Goal: Task Accomplishment & Management: Complete application form

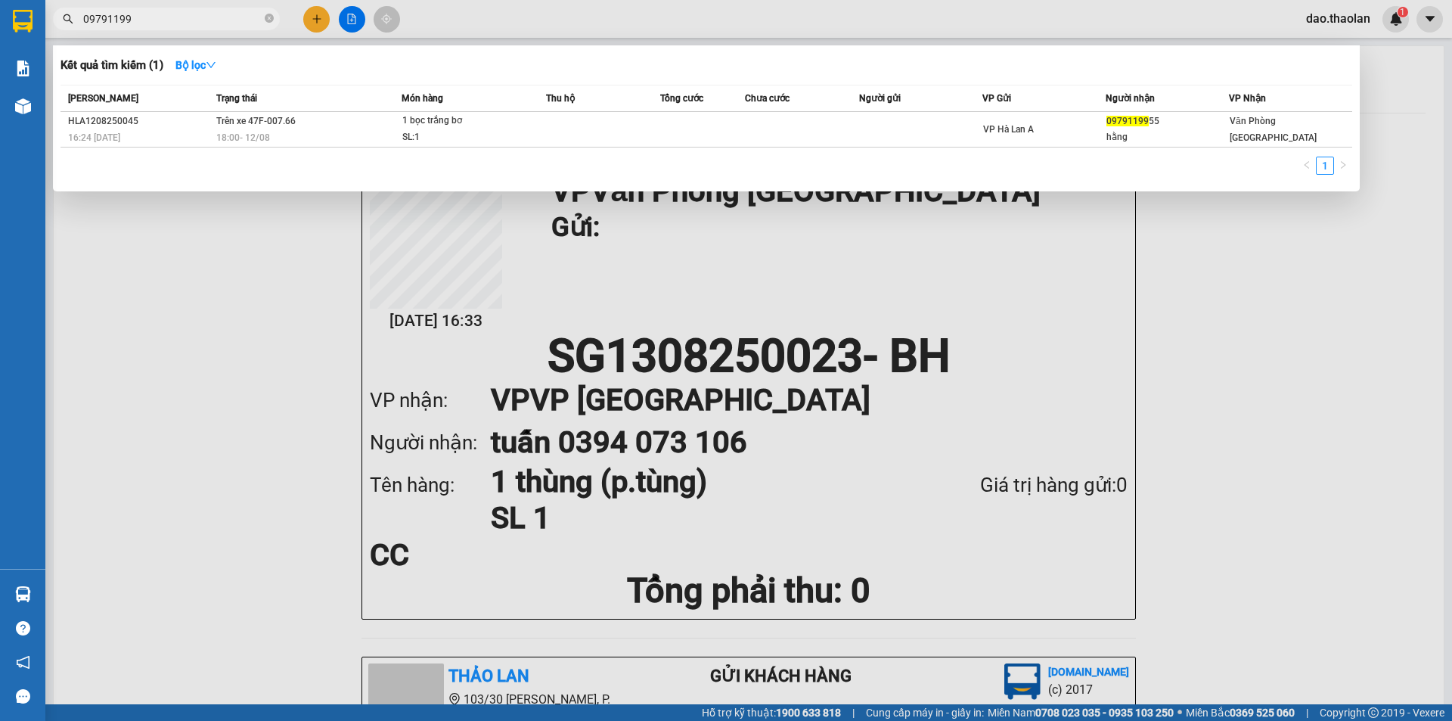
type input "09791199"
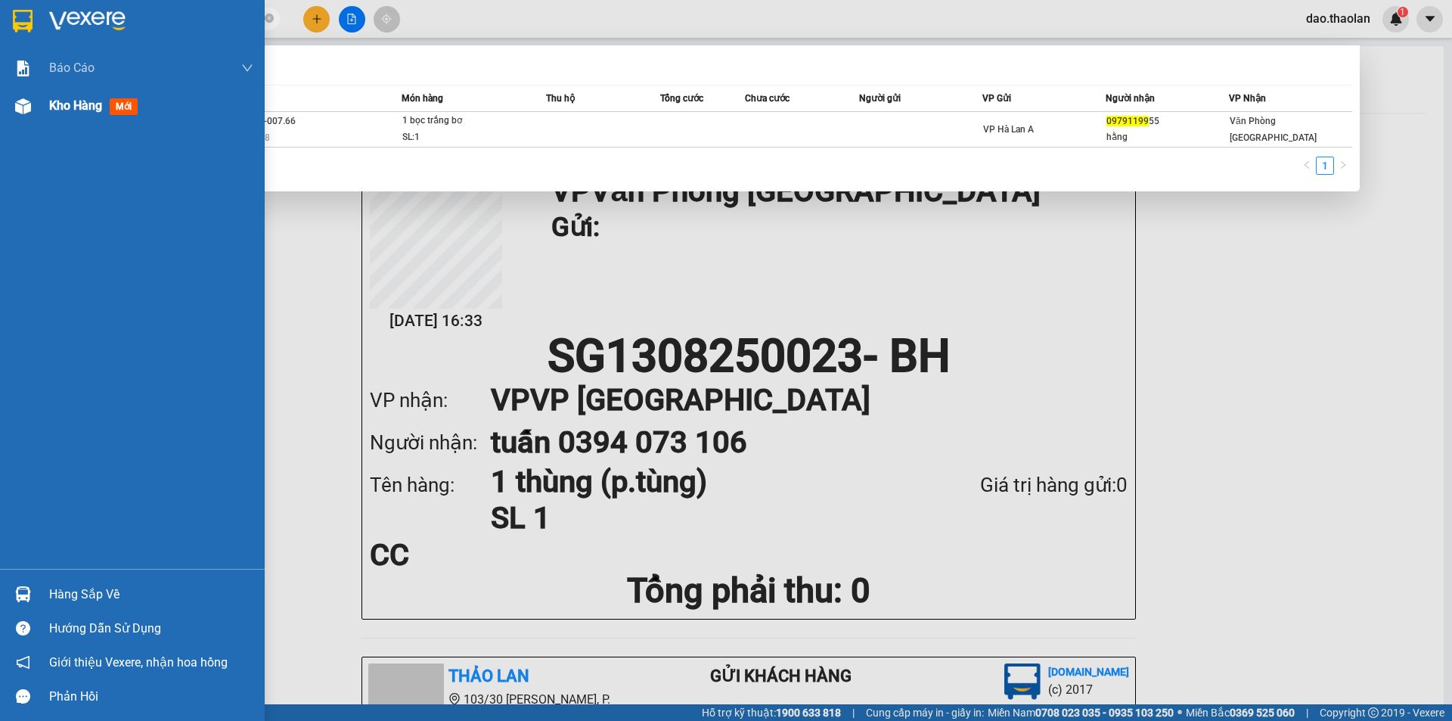
drag, startPoint x: 17, startPoint y: 90, endPoint x: 32, endPoint y: 104, distance: 20.3
click at [17, 94] on div "Kho hàng mới" at bounding box center [132, 106] width 265 height 38
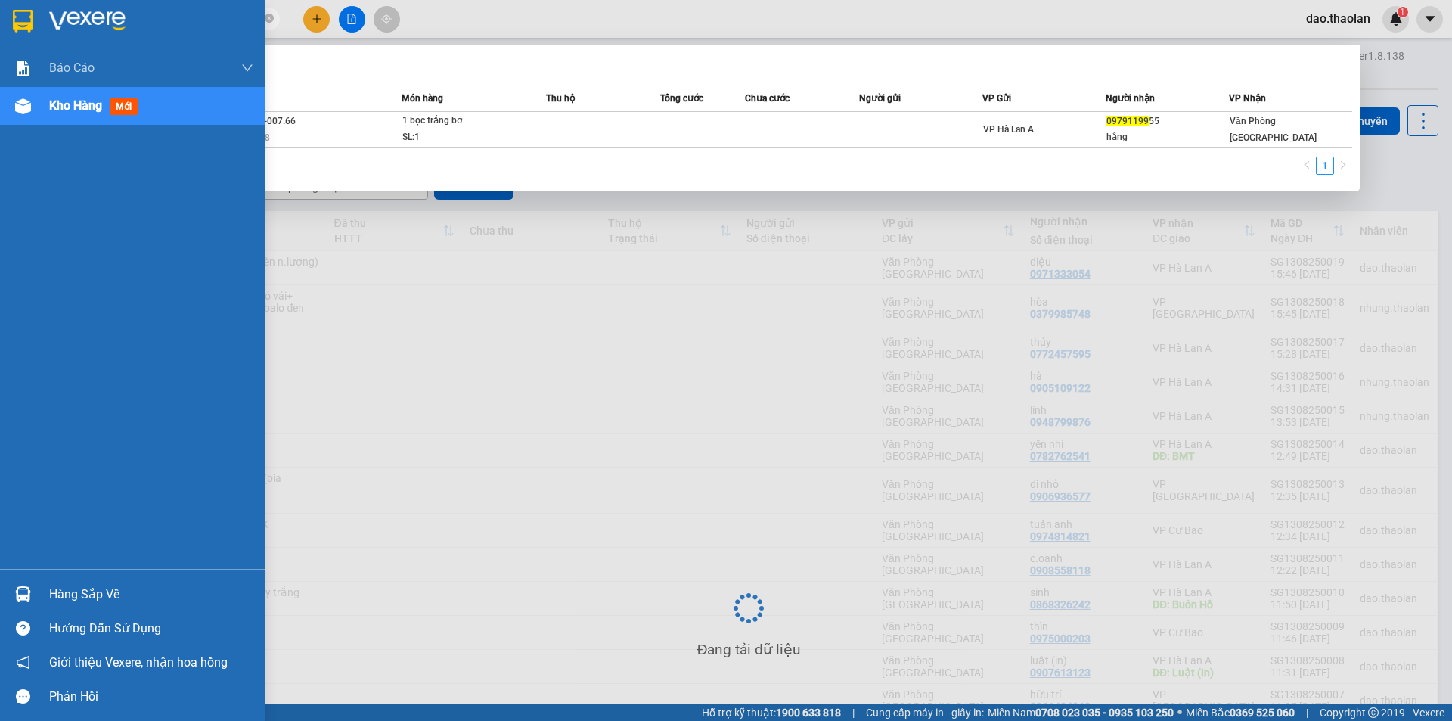
click at [32, 104] on div at bounding box center [23, 106] width 26 height 26
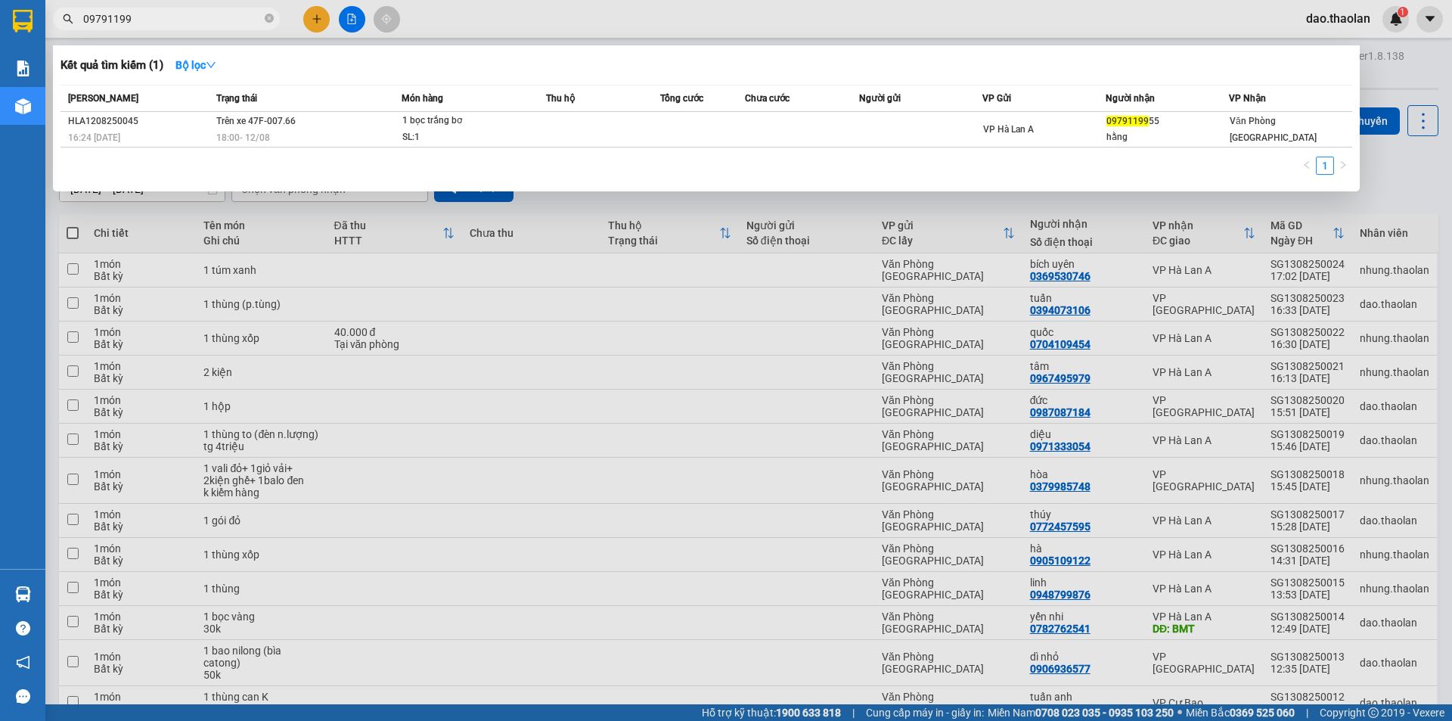
click at [321, 15] on div at bounding box center [726, 360] width 1452 height 721
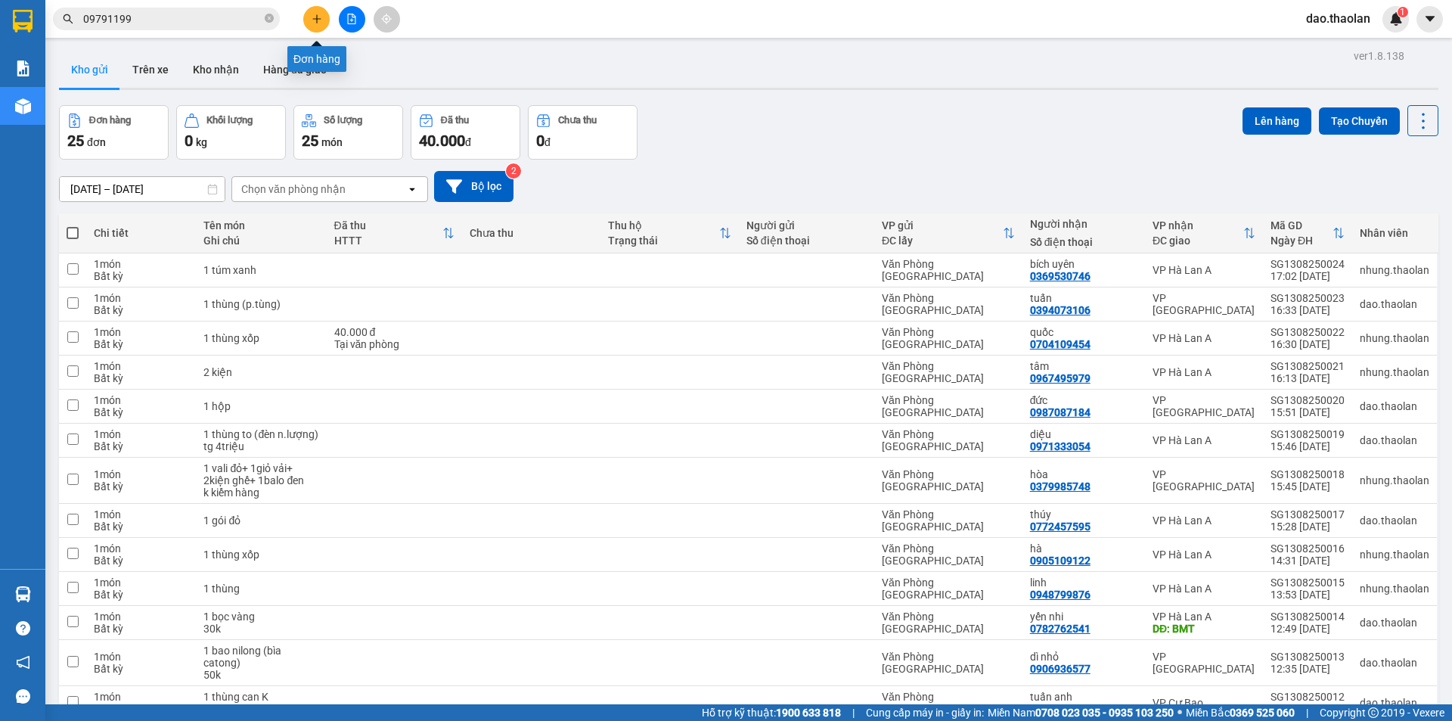
click at [315, 14] on button at bounding box center [316, 19] width 26 height 26
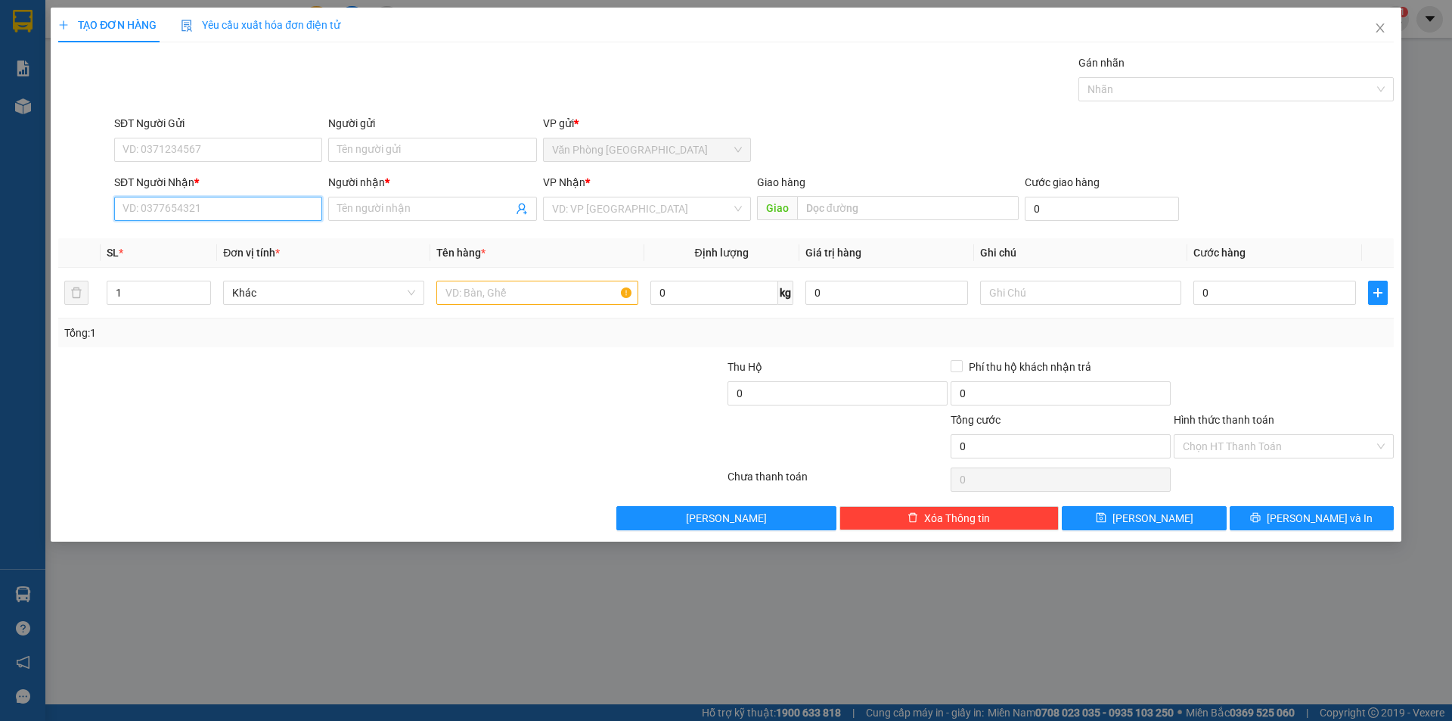
click at [199, 210] on input "SĐT Người Nhận *" at bounding box center [218, 209] width 208 height 24
click at [242, 264] on div "0906462916 - bông tuyết" at bounding box center [218, 263] width 190 height 17
type input "0906462916"
type input "bông tuyết"
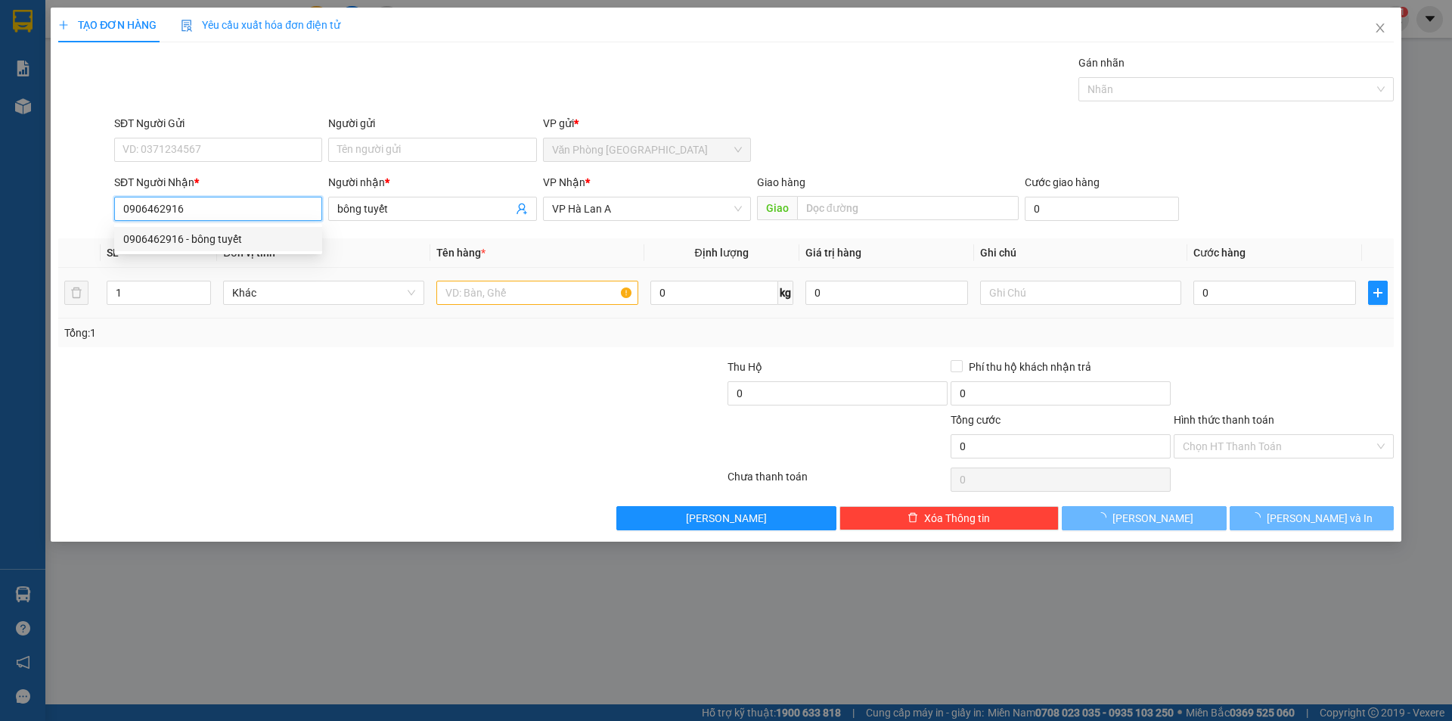
type input "0906462916"
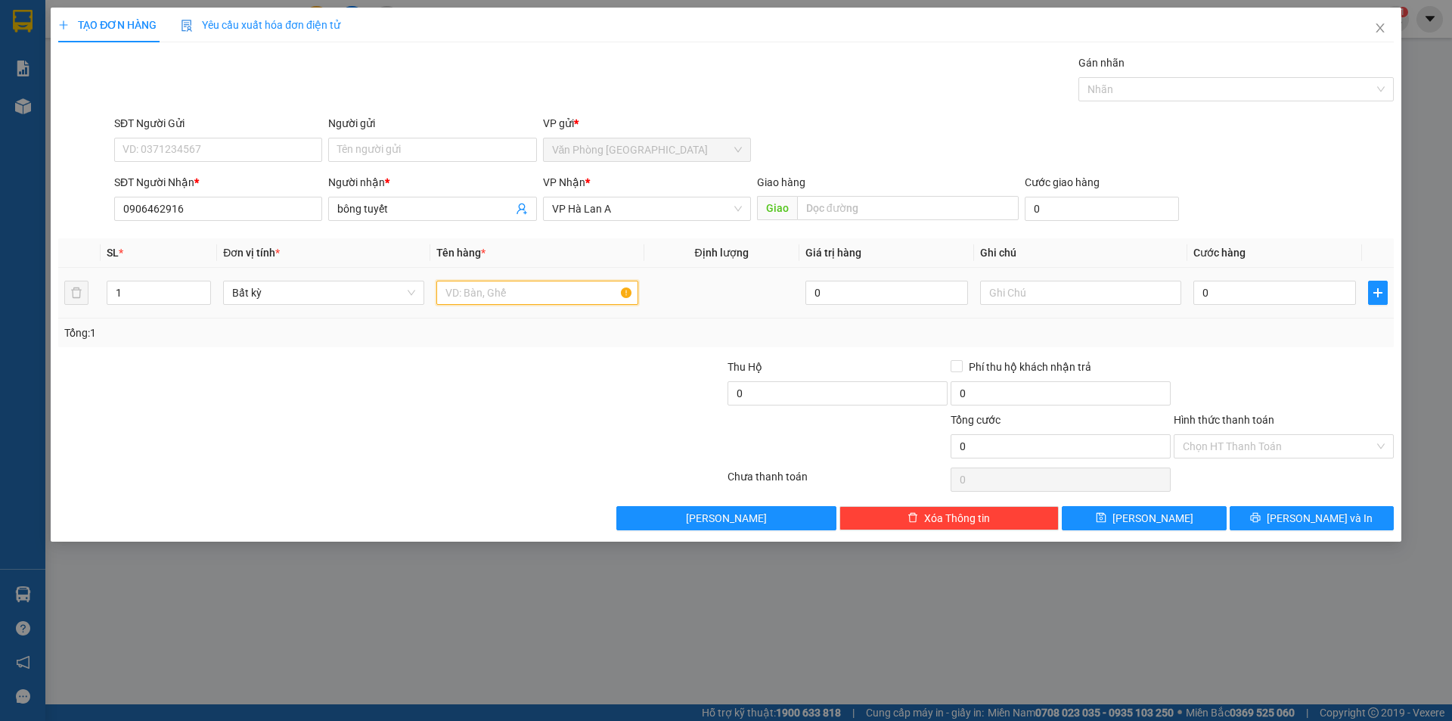
click at [576, 290] on input "text" at bounding box center [536, 293] width 201 height 24
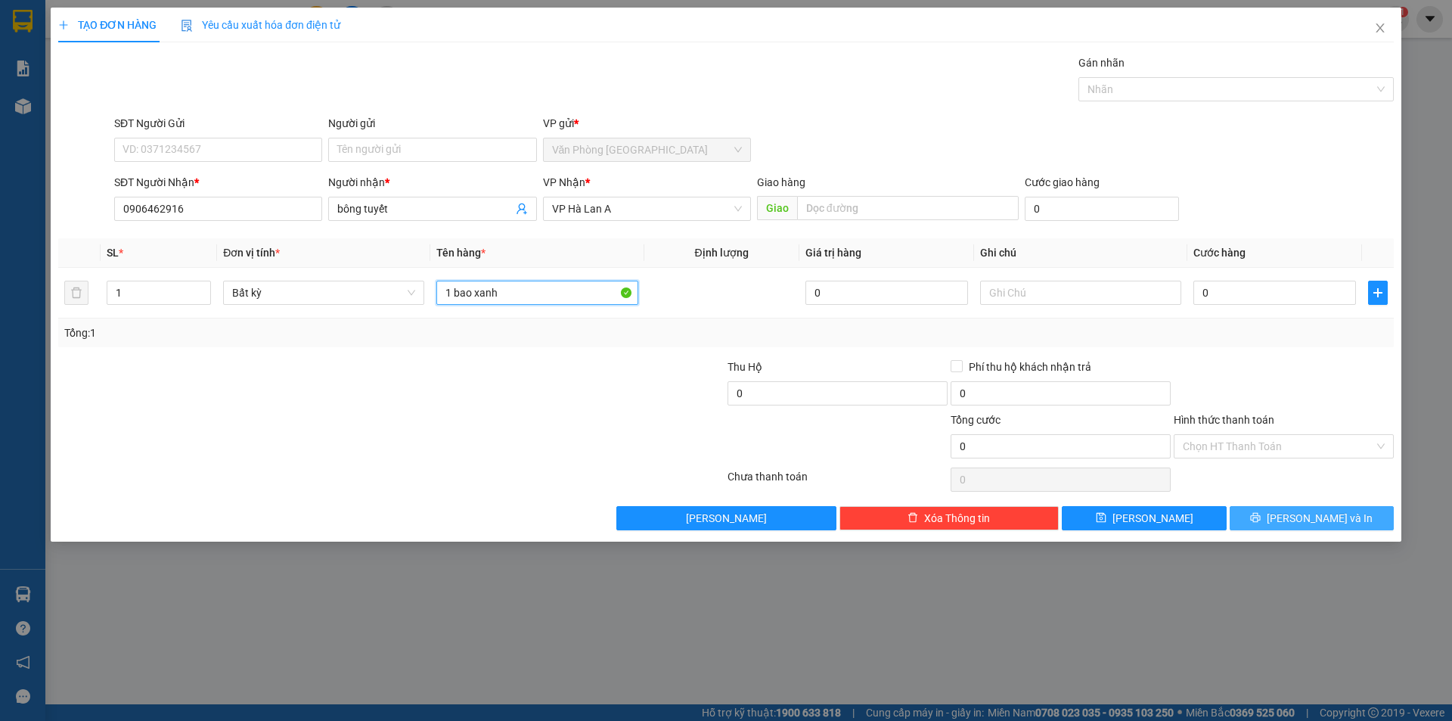
type input "1 bao xanh"
click at [1352, 526] on button "Lưu và In" at bounding box center [1312, 518] width 164 height 24
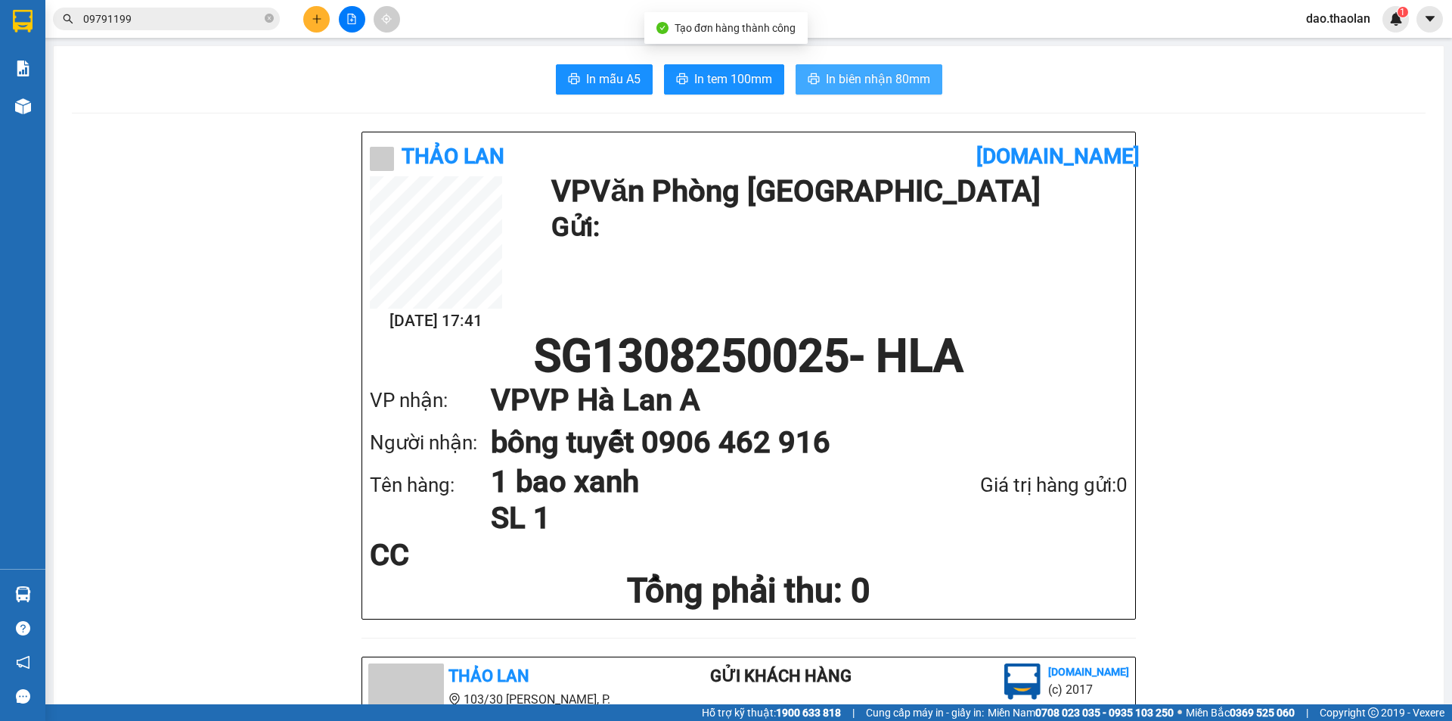
click at [828, 64] on button "In biên nhận 80mm" at bounding box center [869, 79] width 147 height 30
click at [843, 68] on button "In biên nhận 80mm" at bounding box center [869, 79] width 147 height 30
click at [1321, 18] on span "dao.thaolan" at bounding box center [1338, 18] width 88 height 19
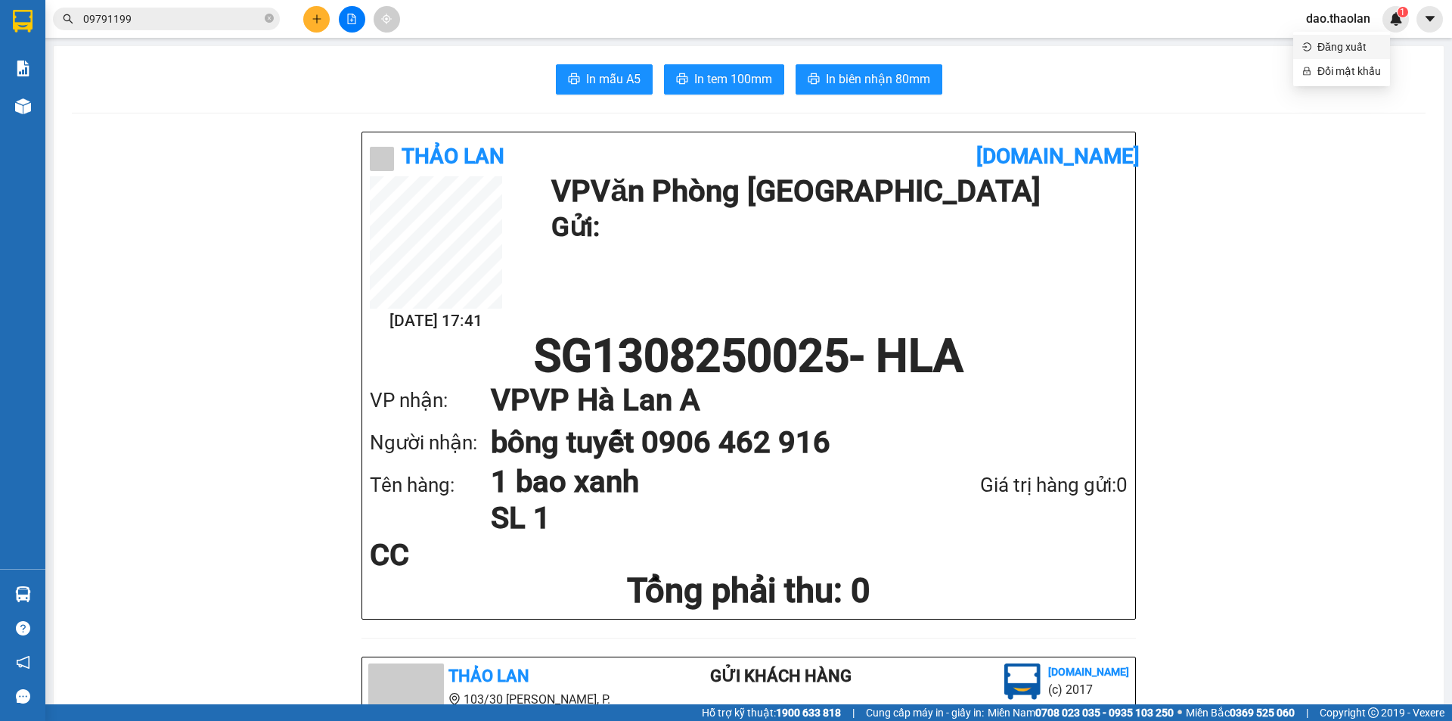
click at [1346, 54] on span "Đăng xuất" at bounding box center [1350, 47] width 64 height 17
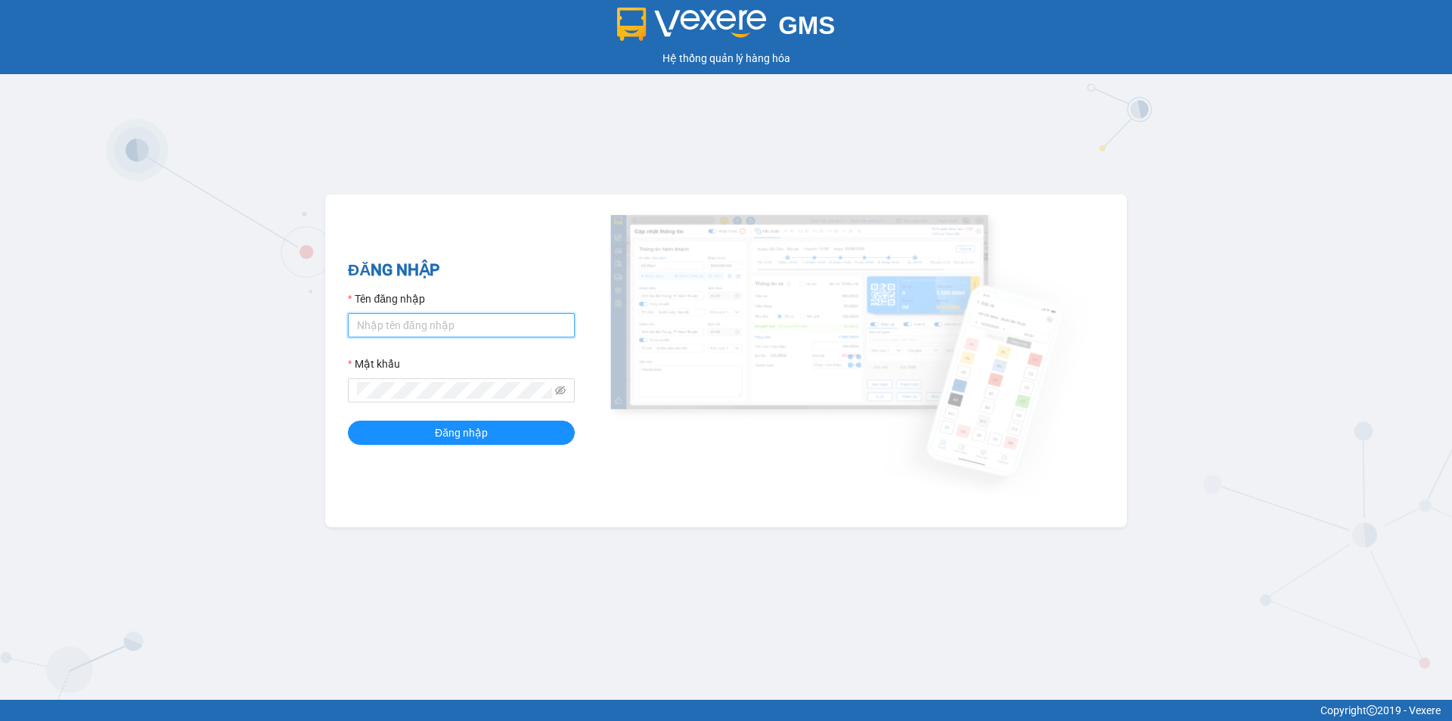
type input "y.thaolan"
click at [466, 331] on input "y.thaolan" at bounding box center [461, 325] width 227 height 24
click at [457, 425] on span "Đăng nhập" at bounding box center [461, 432] width 53 height 17
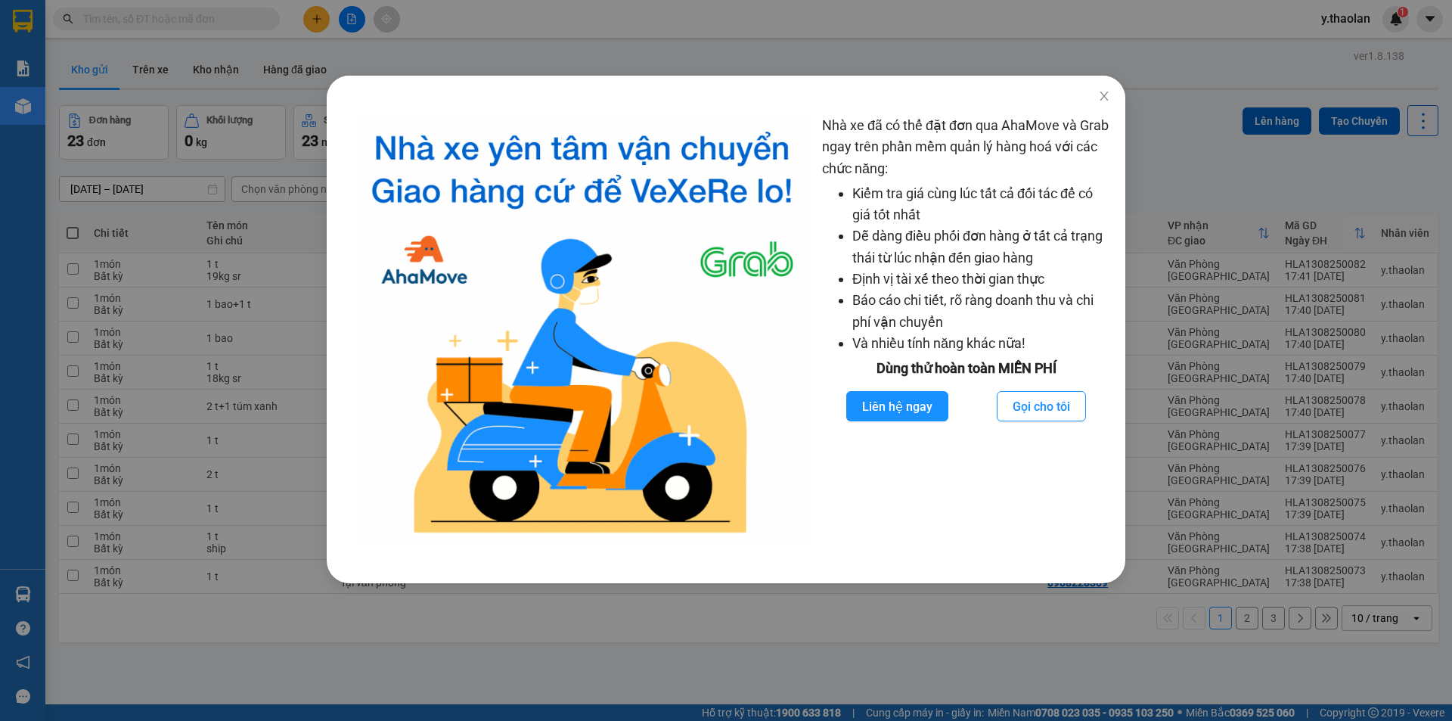
click at [348, 14] on div "Nhà xe đã có thể đặt đơn qua AhaMove và Grab ngay trên phần mềm quản lý hàng ho…" at bounding box center [726, 360] width 1452 height 721
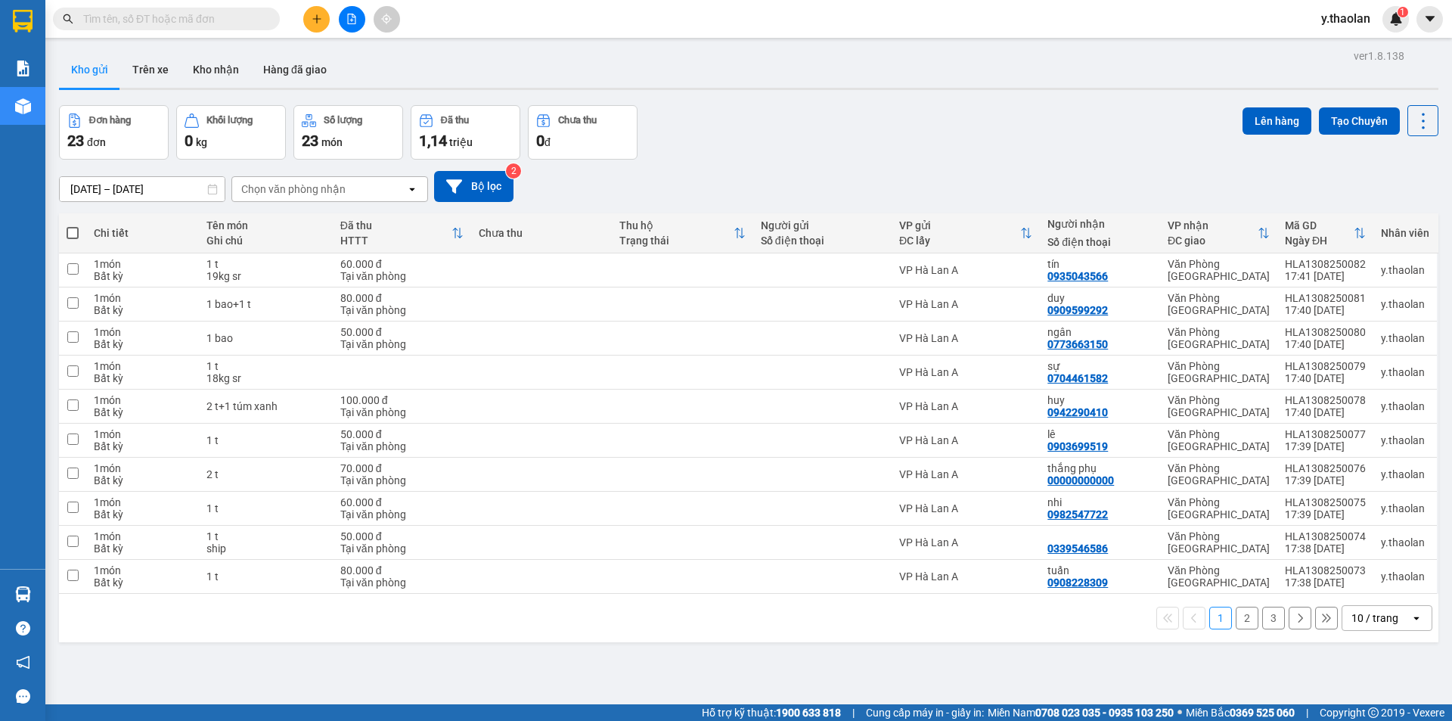
click at [323, 17] on button at bounding box center [316, 19] width 26 height 26
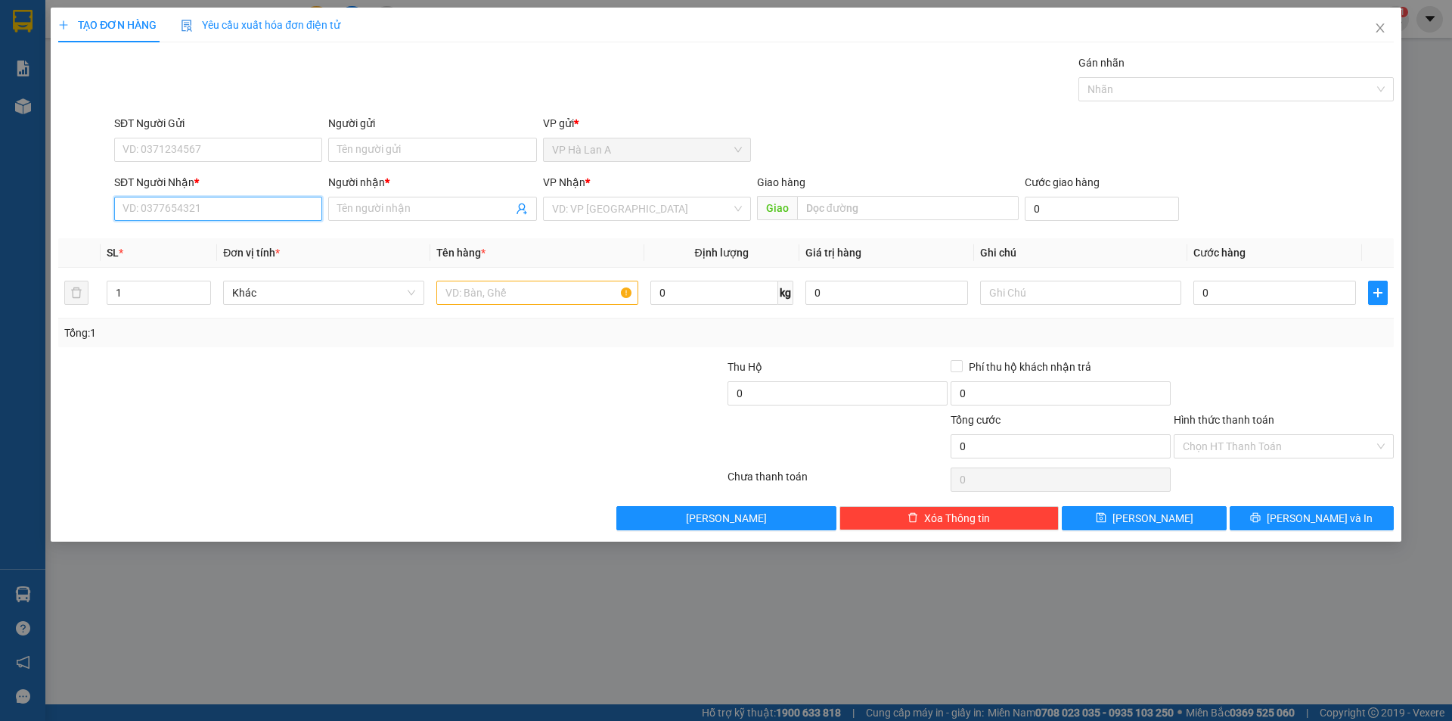
click at [210, 212] on input "SĐT Người Nhận *" at bounding box center [218, 209] width 208 height 24
type input "9"
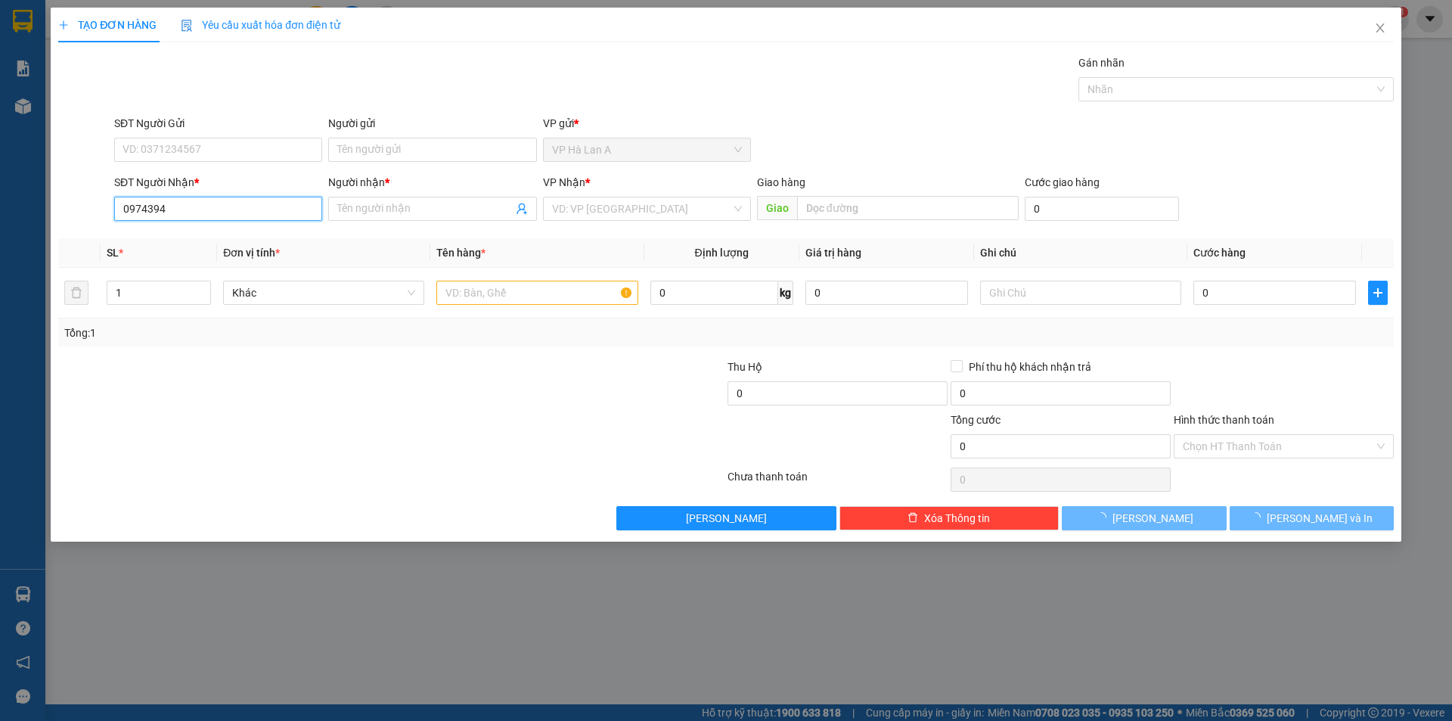
click at [202, 211] on input "0974394" at bounding box center [218, 209] width 208 height 24
type input "0974394607"
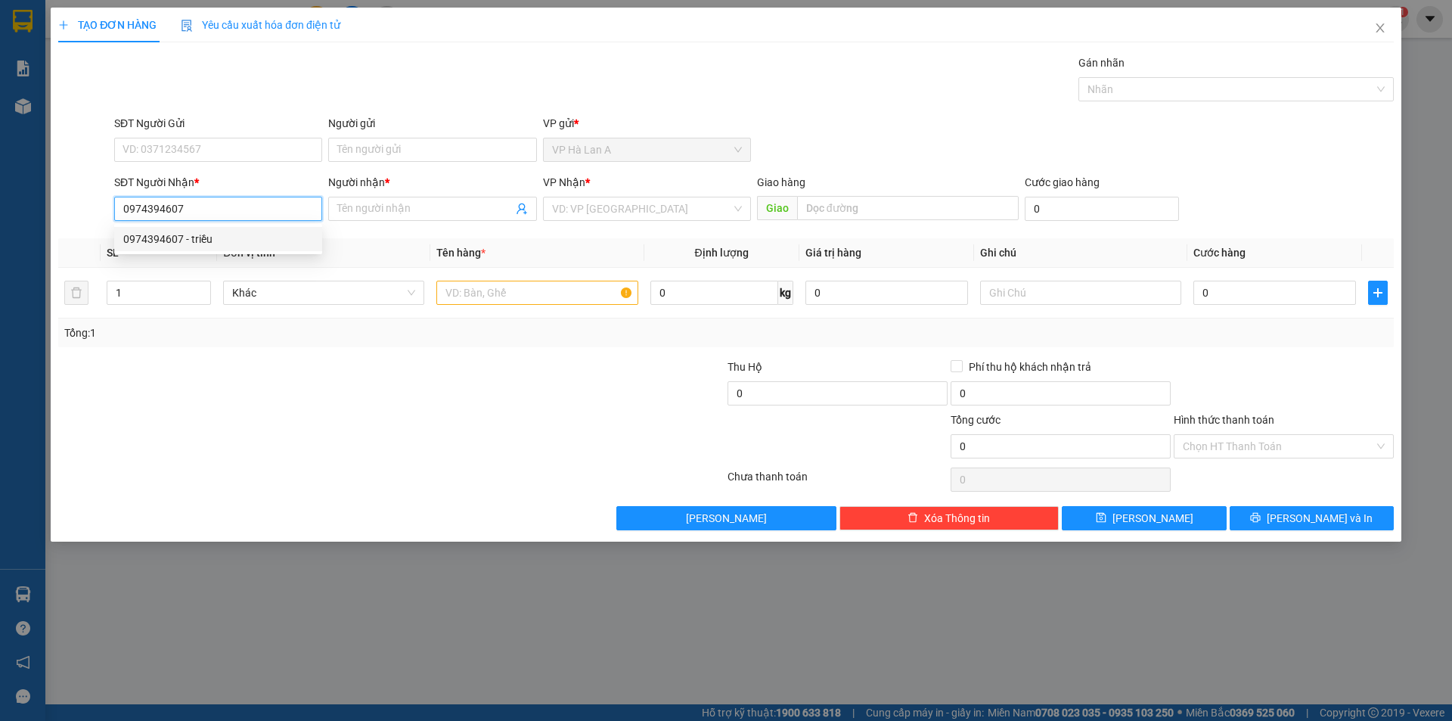
drag, startPoint x: 207, startPoint y: 237, endPoint x: 261, endPoint y: 243, distance: 54.0
click at [210, 240] on div "0974394607 - triều" at bounding box center [218, 239] width 190 height 17
type input "triều"
drag, startPoint x: 202, startPoint y: 203, endPoint x: 77, endPoint y: 211, distance: 125.0
click at [77, 211] on div "SĐT Người Nhận * 0974394607 0974394607 Người nhận * triều VP Nhận * Văn Phòng S…" at bounding box center [726, 200] width 1339 height 53
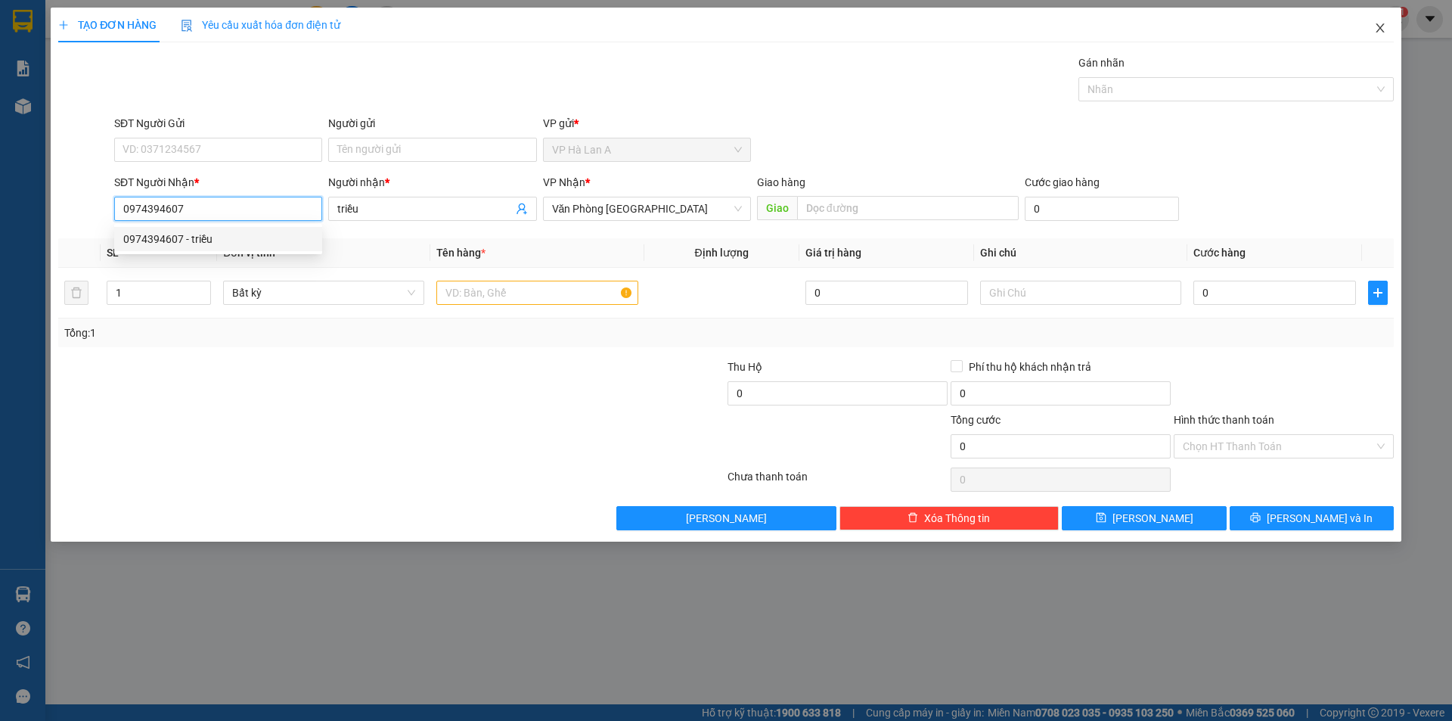
type input "0974394607"
click at [1372, 40] on span "Close" at bounding box center [1380, 29] width 42 height 42
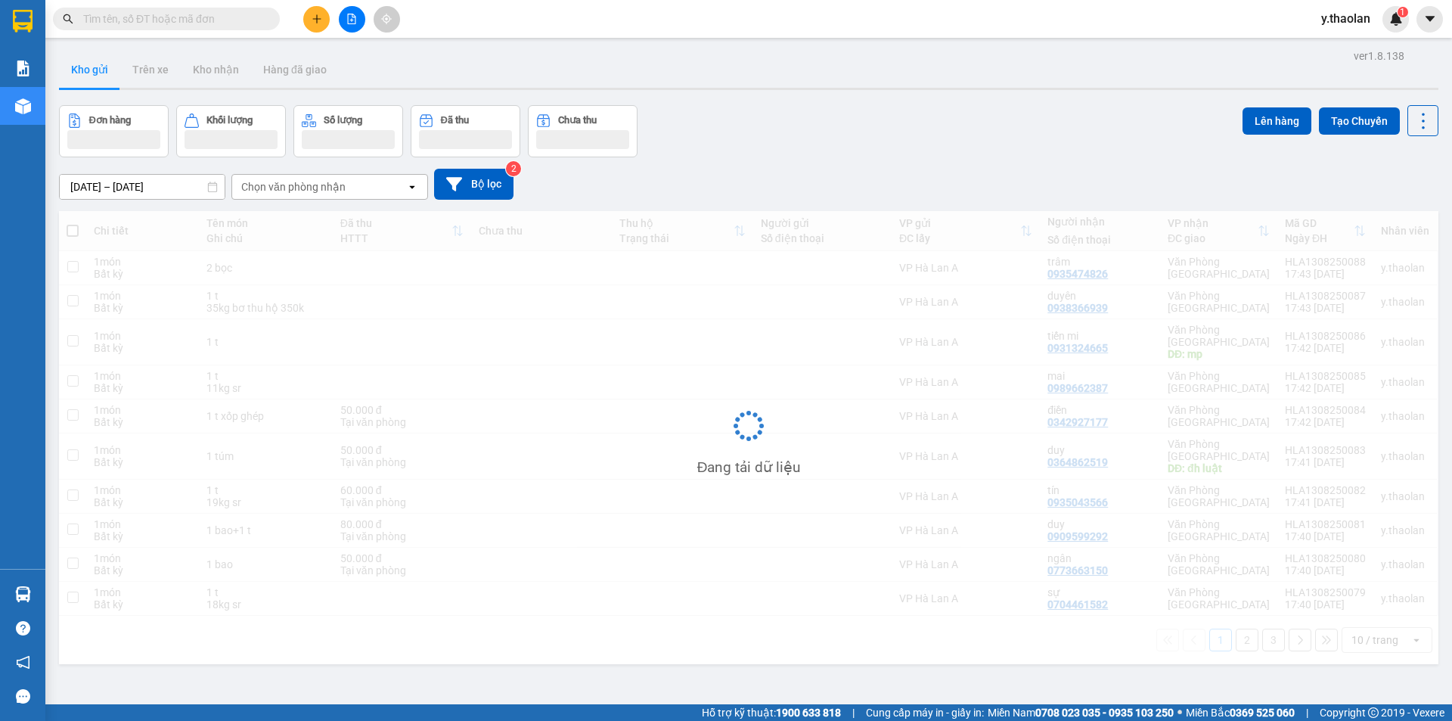
drag, startPoint x: 1328, startPoint y: 11, endPoint x: 1334, endPoint y: 24, distance: 14.2
click at [1328, 17] on span "y.thaolan" at bounding box center [1345, 18] width 73 height 19
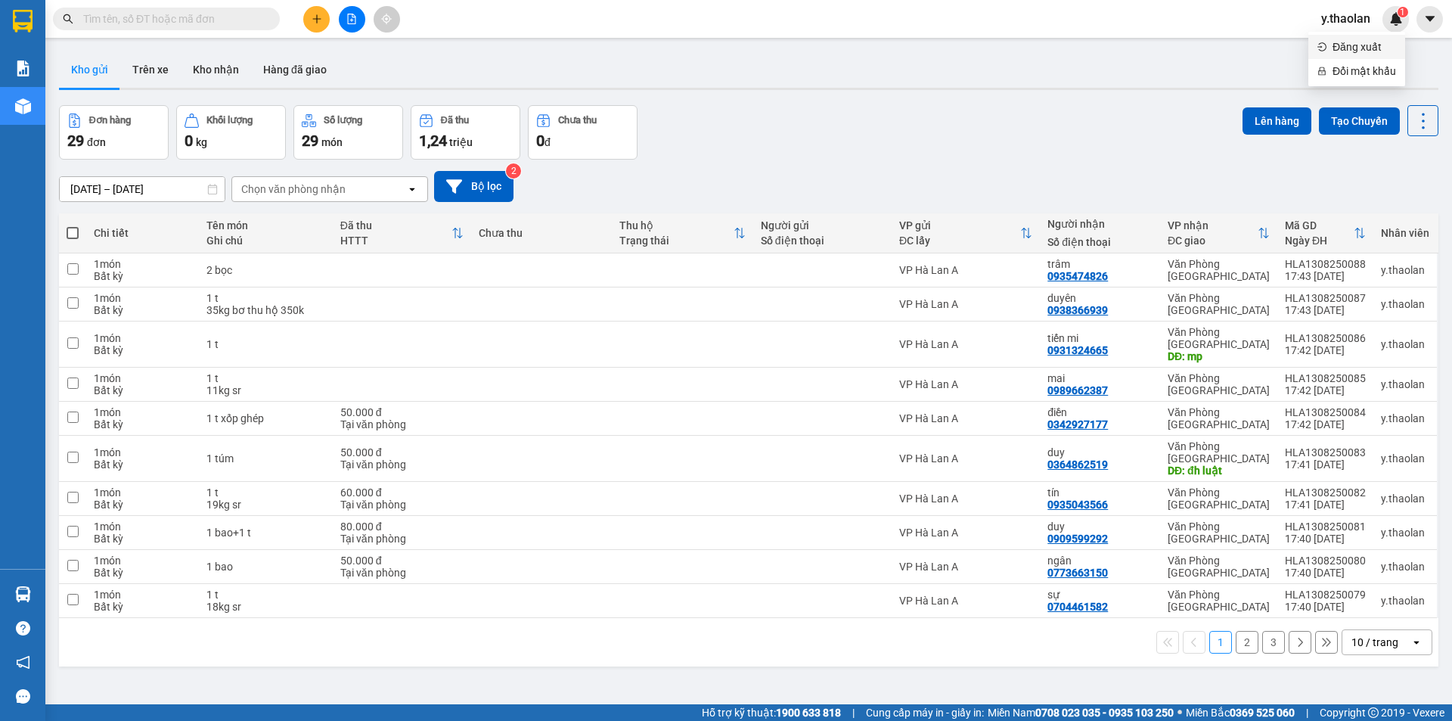
click at [1344, 43] on span "Đăng xuất" at bounding box center [1365, 47] width 64 height 17
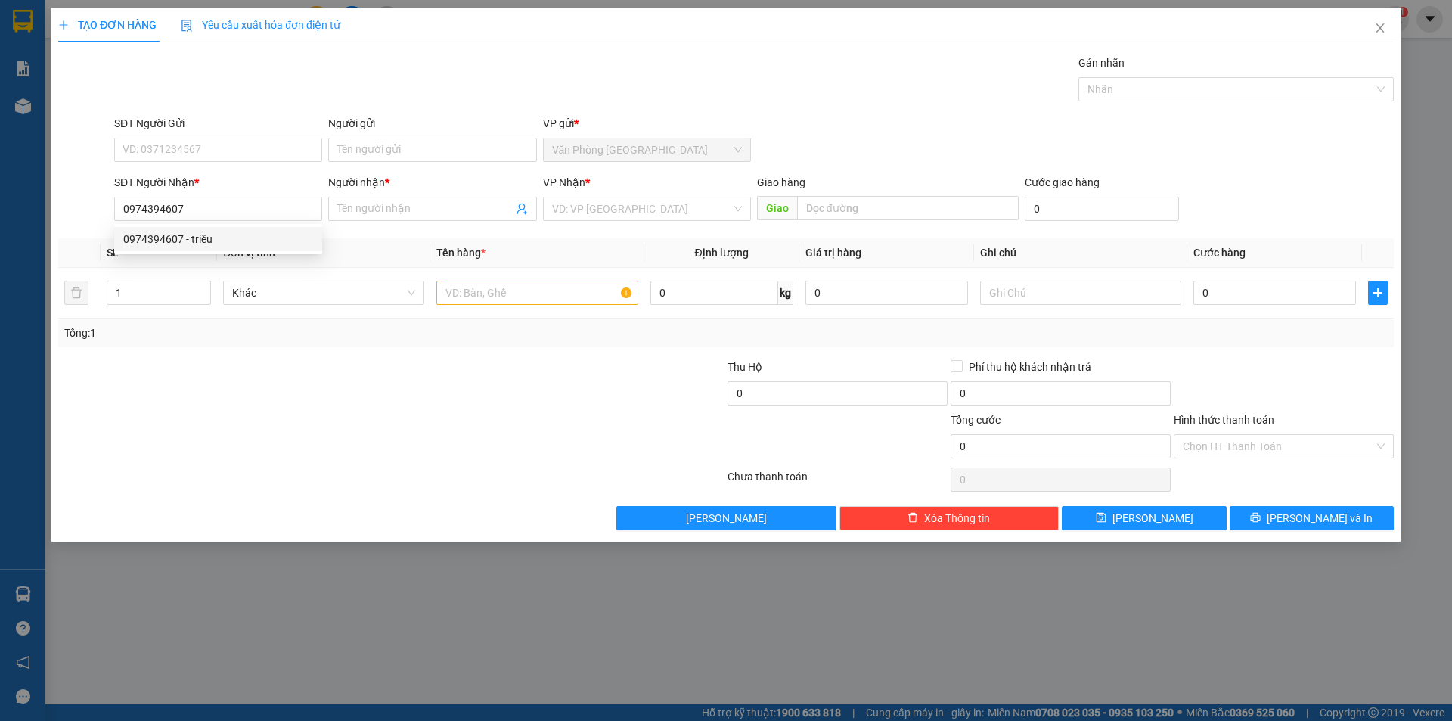
click at [288, 245] on div "0974394607 - triều" at bounding box center [218, 239] width 190 height 17
type input "triều"
type input "0974394607"
click at [455, 305] on div at bounding box center [536, 293] width 201 height 30
click at [464, 291] on input "1" at bounding box center [536, 293] width 201 height 24
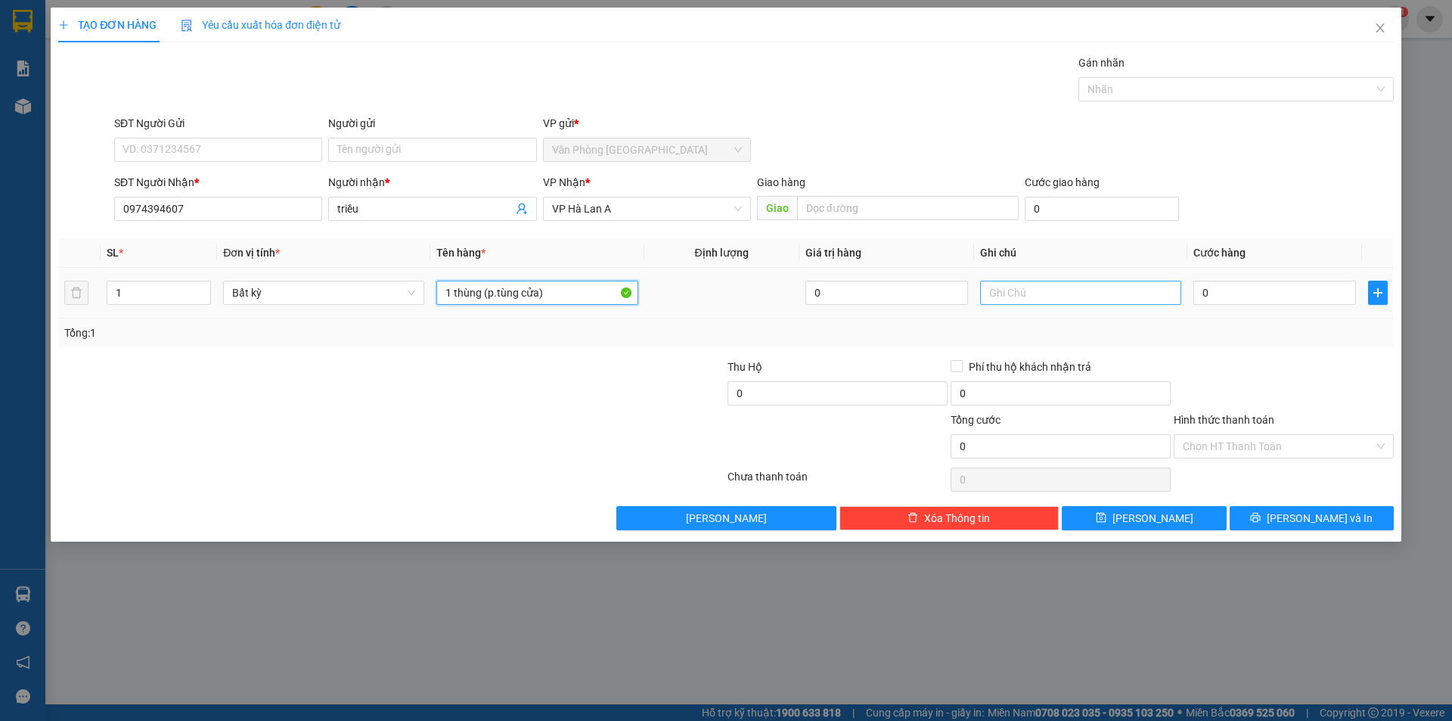
type input "1 thùng (p.tùng cửa)"
click at [1028, 294] on input "text" at bounding box center [1080, 293] width 201 height 24
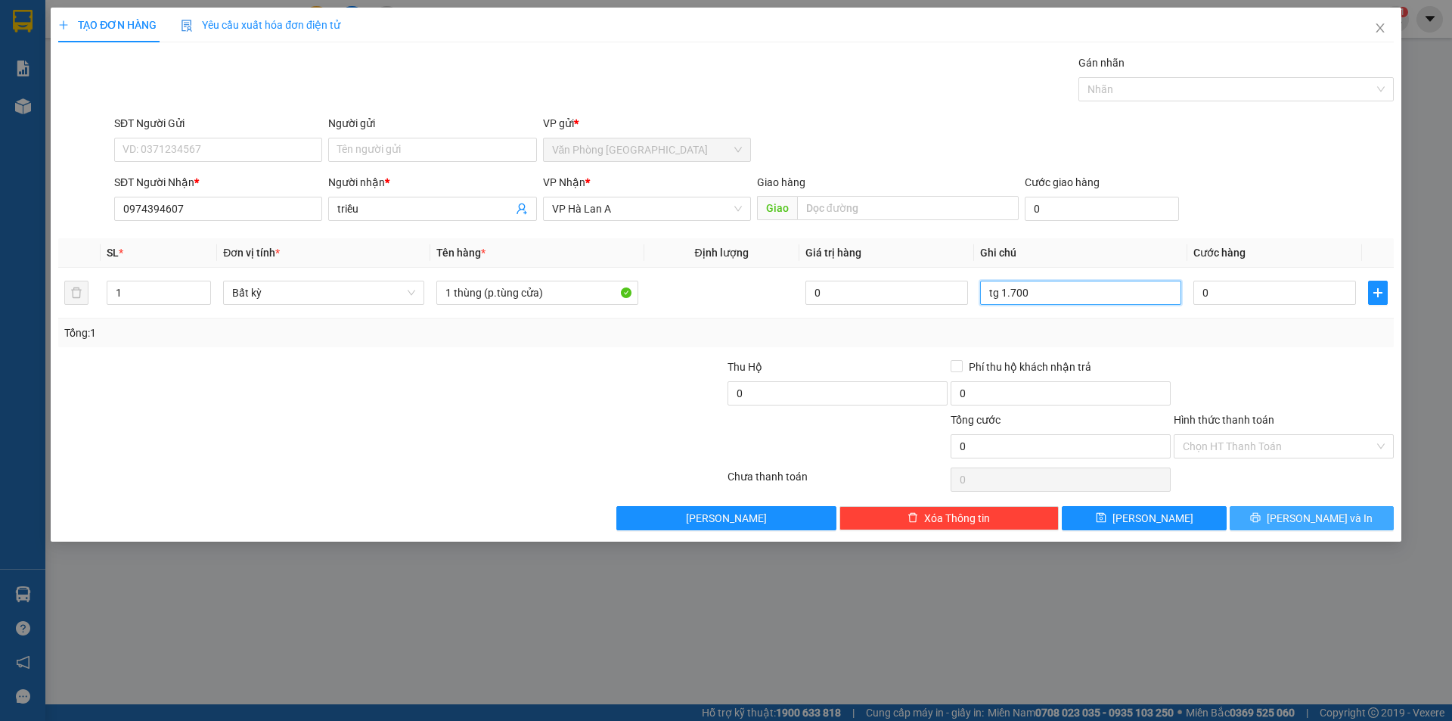
type input "tg 1.700"
click at [1351, 521] on button "[PERSON_NAME] và In" at bounding box center [1312, 518] width 164 height 24
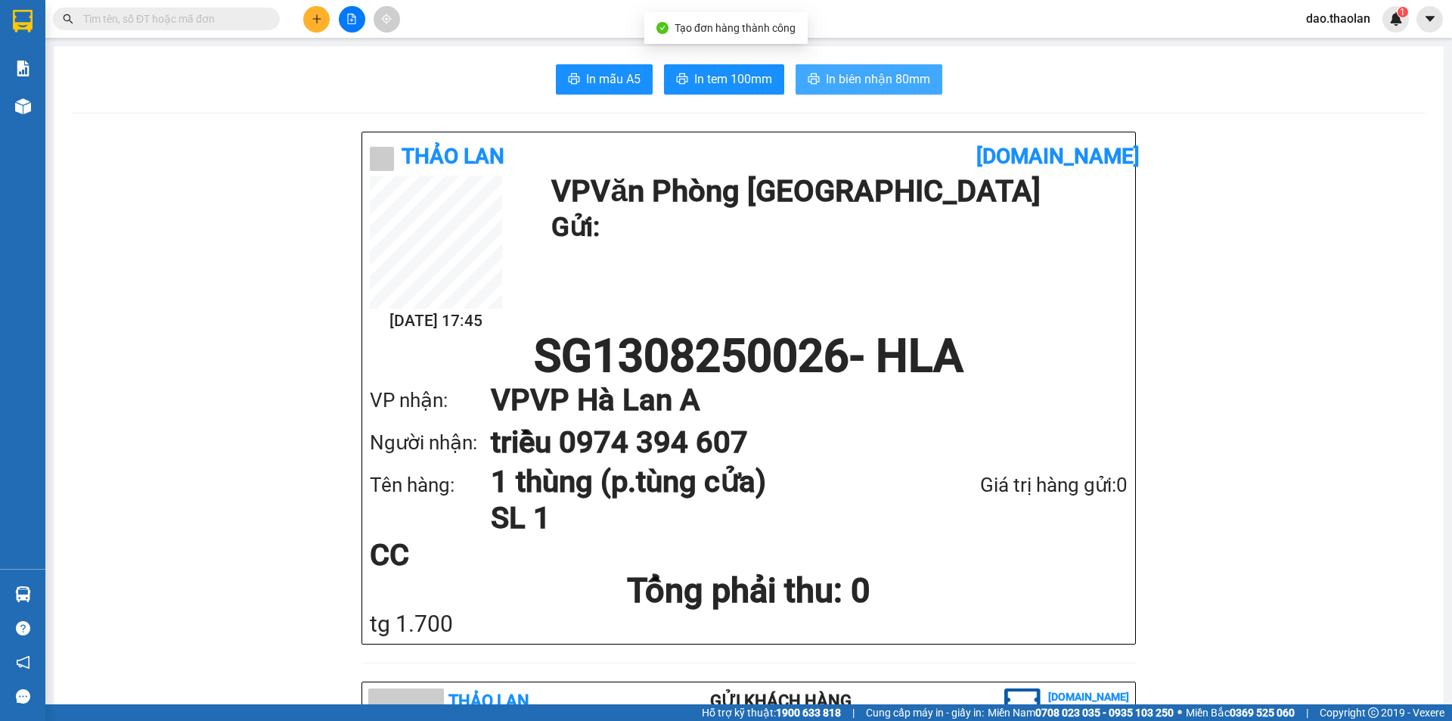
click at [846, 66] on button "In biên nhận 80mm" at bounding box center [869, 79] width 147 height 30
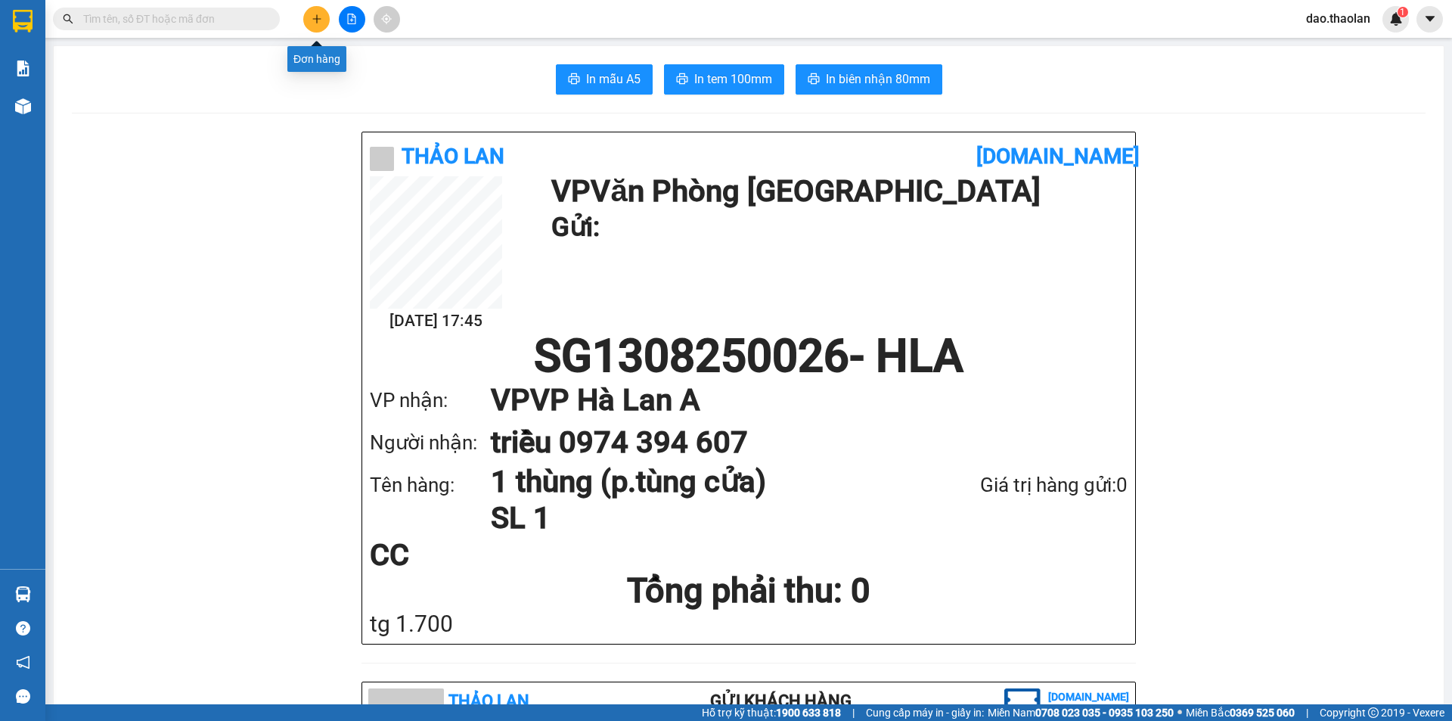
click at [322, 23] on button at bounding box center [316, 19] width 26 height 26
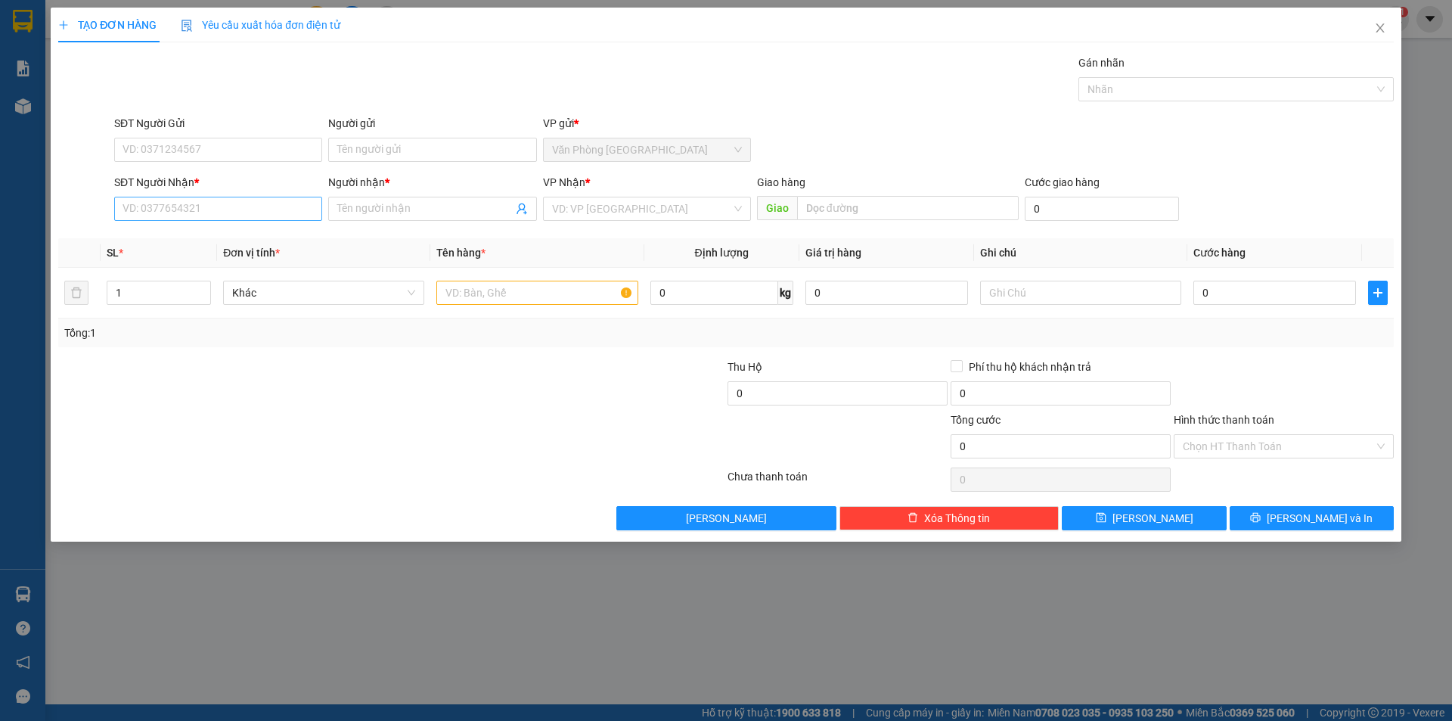
drag, startPoint x: 286, startPoint y: 196, endPoint x: 297, endPoint y: 217, distance: 24.0
click at [285, 200] on div "SĐT Người Nhận * VD: 0377654321" at bounding box center [218, 200] width 208 height 53
click at [297, 217] on input "SĐT Người Nhận *" at bounding box center [218, 209] width 208 height 24
click at [185, 245] on div "0983934799 - thảo" at bounding box center [218, 239] width 190 height 17
type input "0983934799"
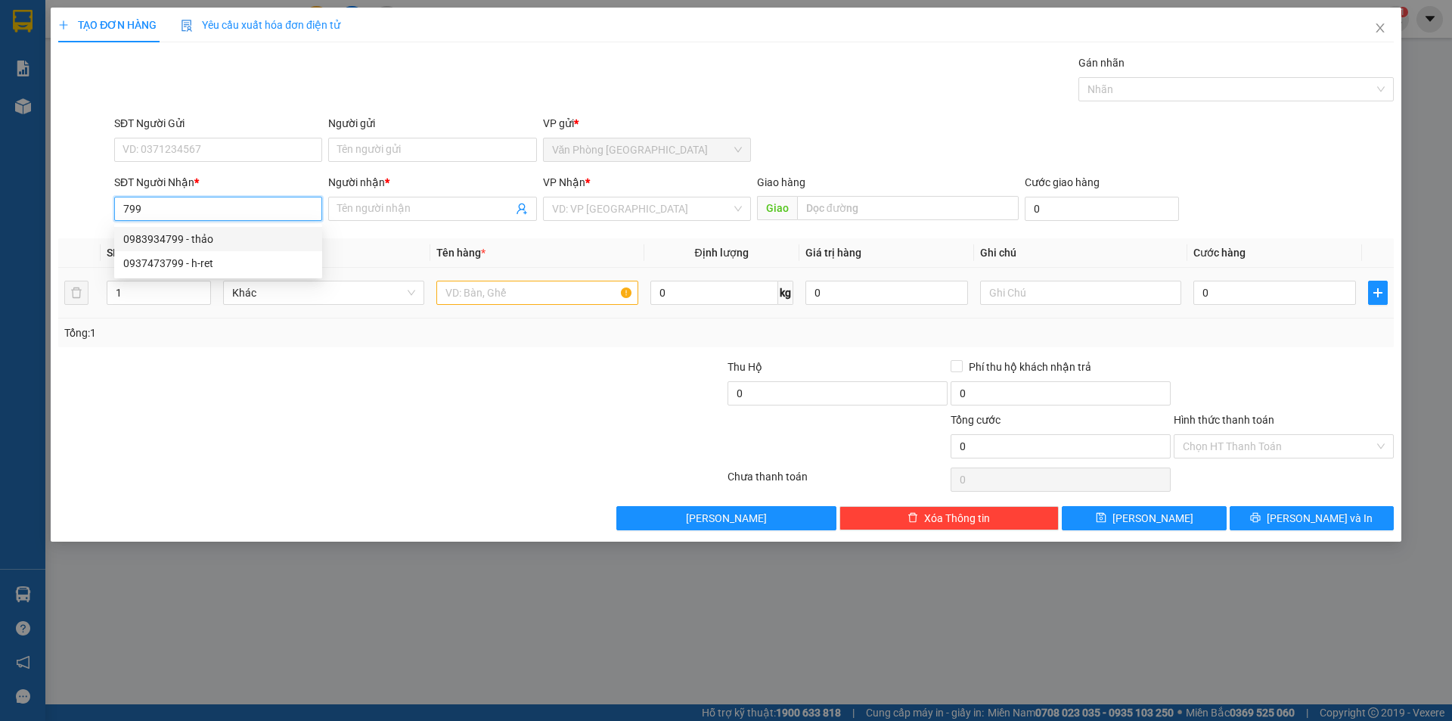
type input "thảo"
type input "0983934799"
click at [622, 288] on input "text" at bounding box center [536, 293] width 201 height 24
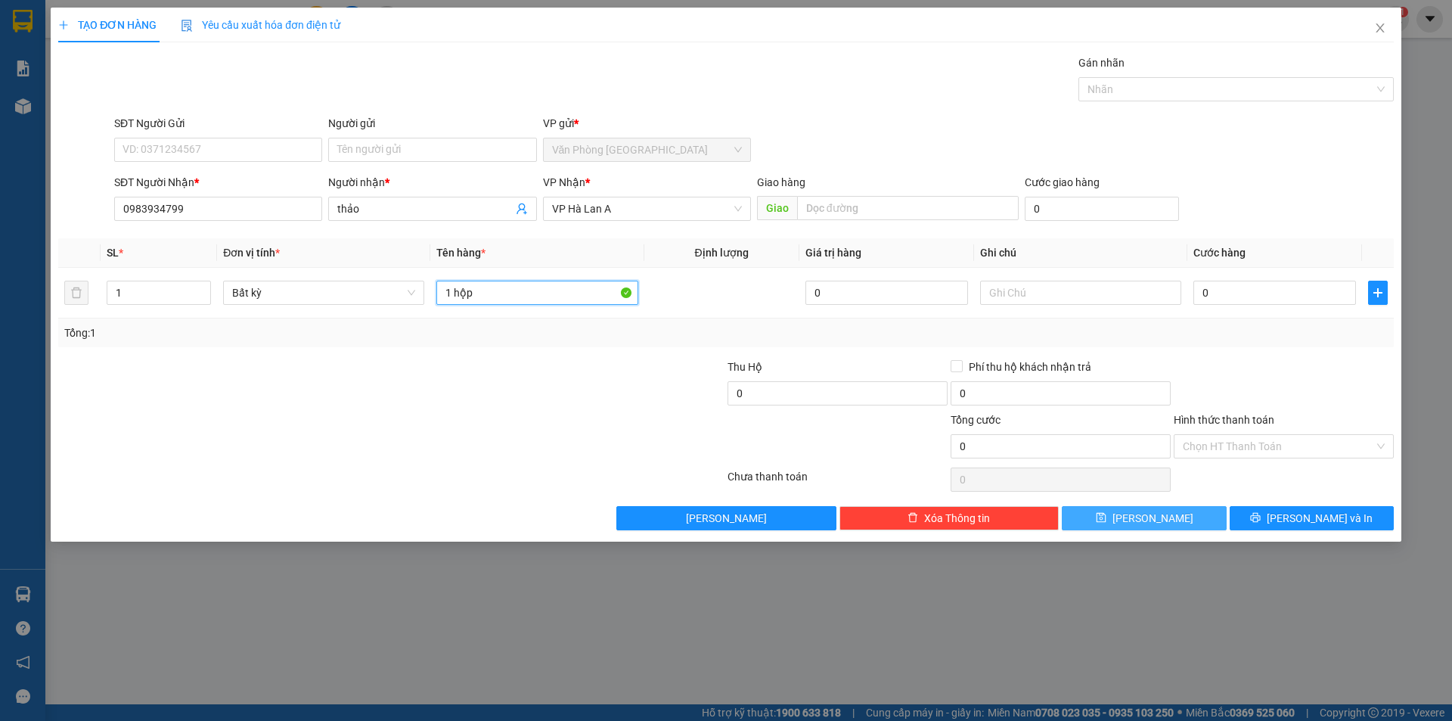
type input "1 hộp"
click at [1194, 525] on button "Lưu" at bounding box center [1144, 518] width 164 height 24
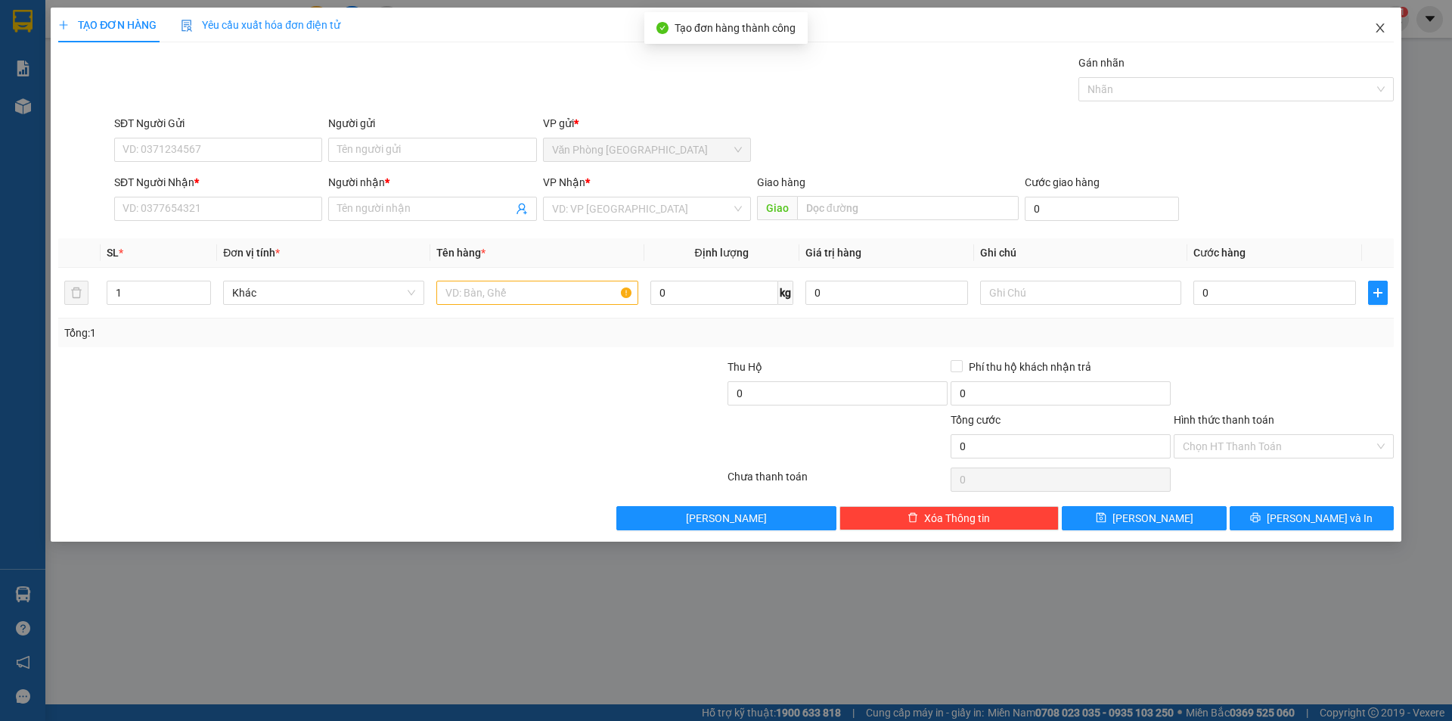
click at [1377, 39] on span "Close" at bounding box center [1380, 29] width 42 height 42
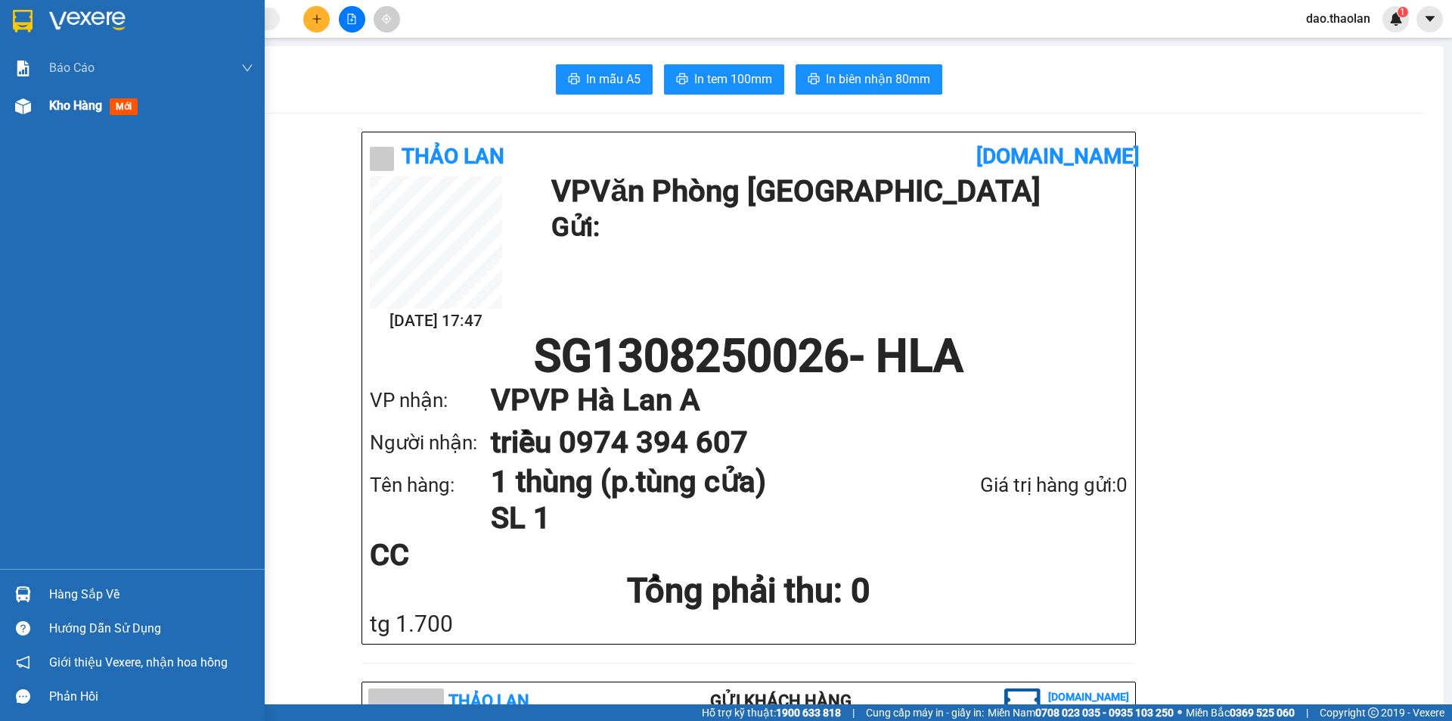
click at [52, 100] on span "Kho hàng" at bounding box center [75, 105] width 53 height 14
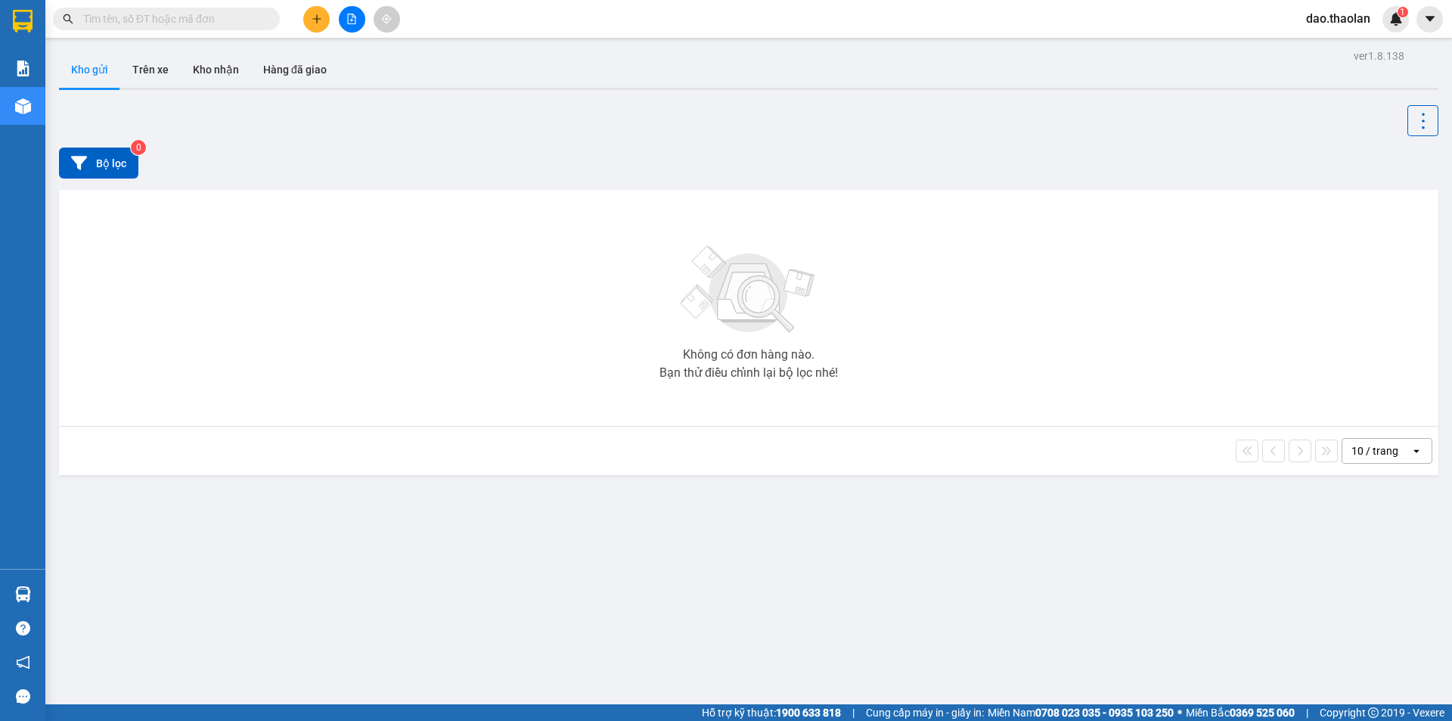
drag, startPoint x: 842, startPoint y: 200, endPoint x: 521, endPoint y: 167, distance: 322.3
click at [837, 197] on div "Không có đơn hàng nào. Bạn thử điều chỉnh lại bộ lọc nhé!" at bounding box center [749, 307] width 1365 height 227
click at [173, 70] on button "Trên xe" at bounding box center [150, 69] width 61 height 36
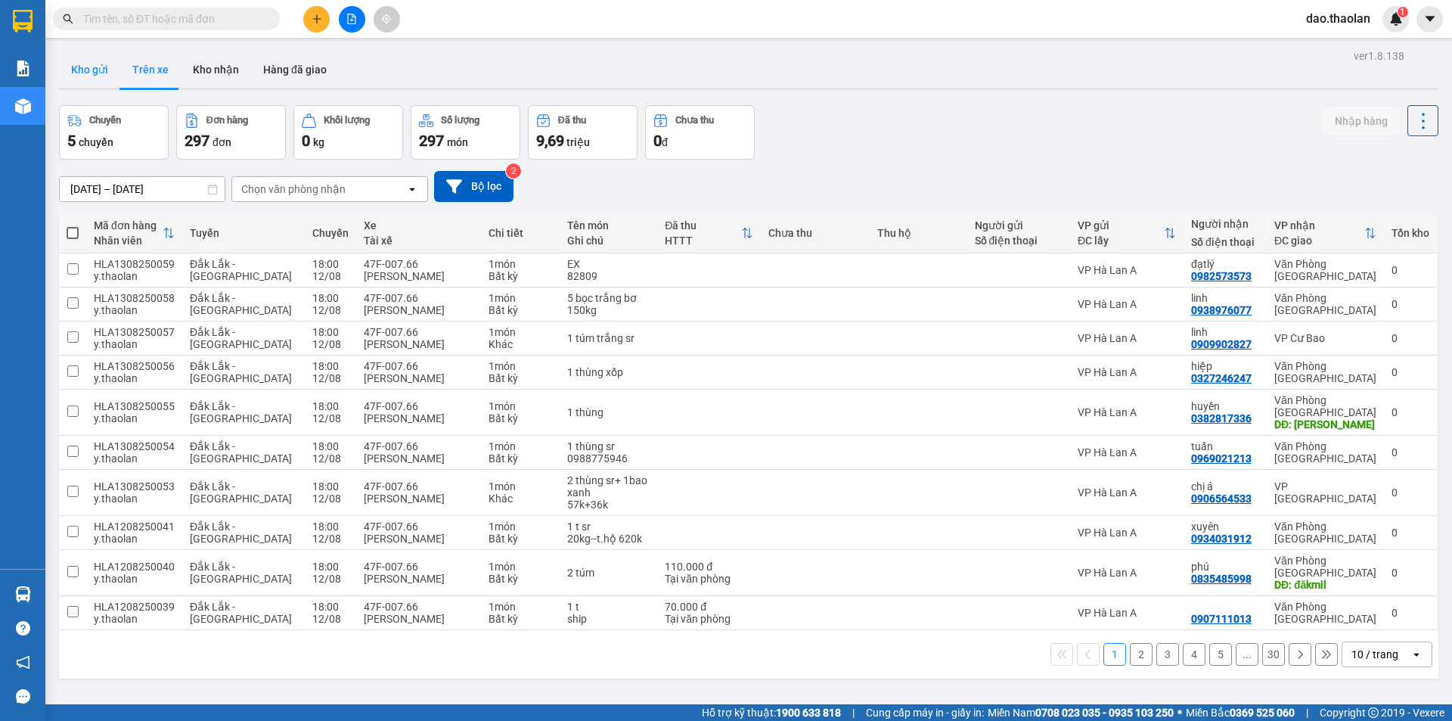
click at [101, 78] on button "Kho gửi" at bounding box center [89, 69] width 61 height 36
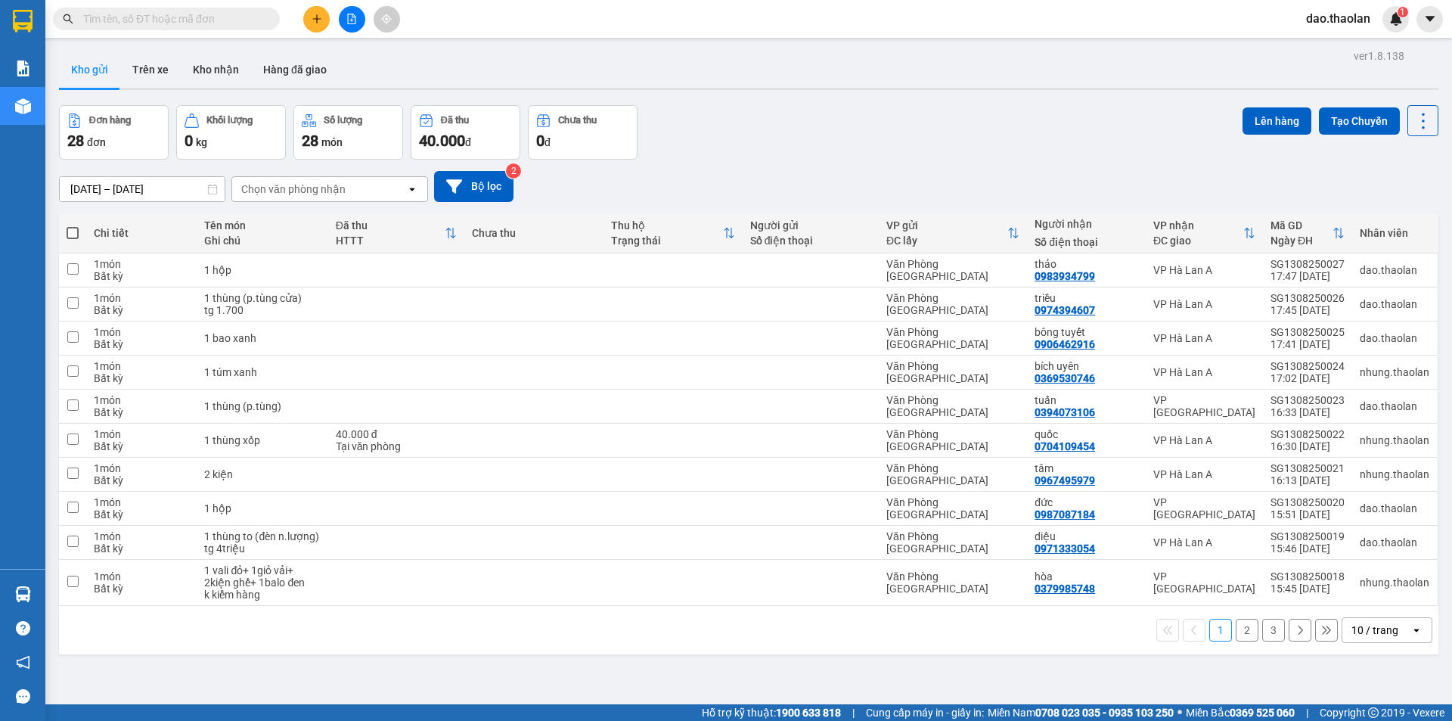
click at [1325, 13] on span "dao.thaolan" at bounding box center [1338, 18] width 88 height 19
